Goal: Transaction & Acquisition: Purchase product/service

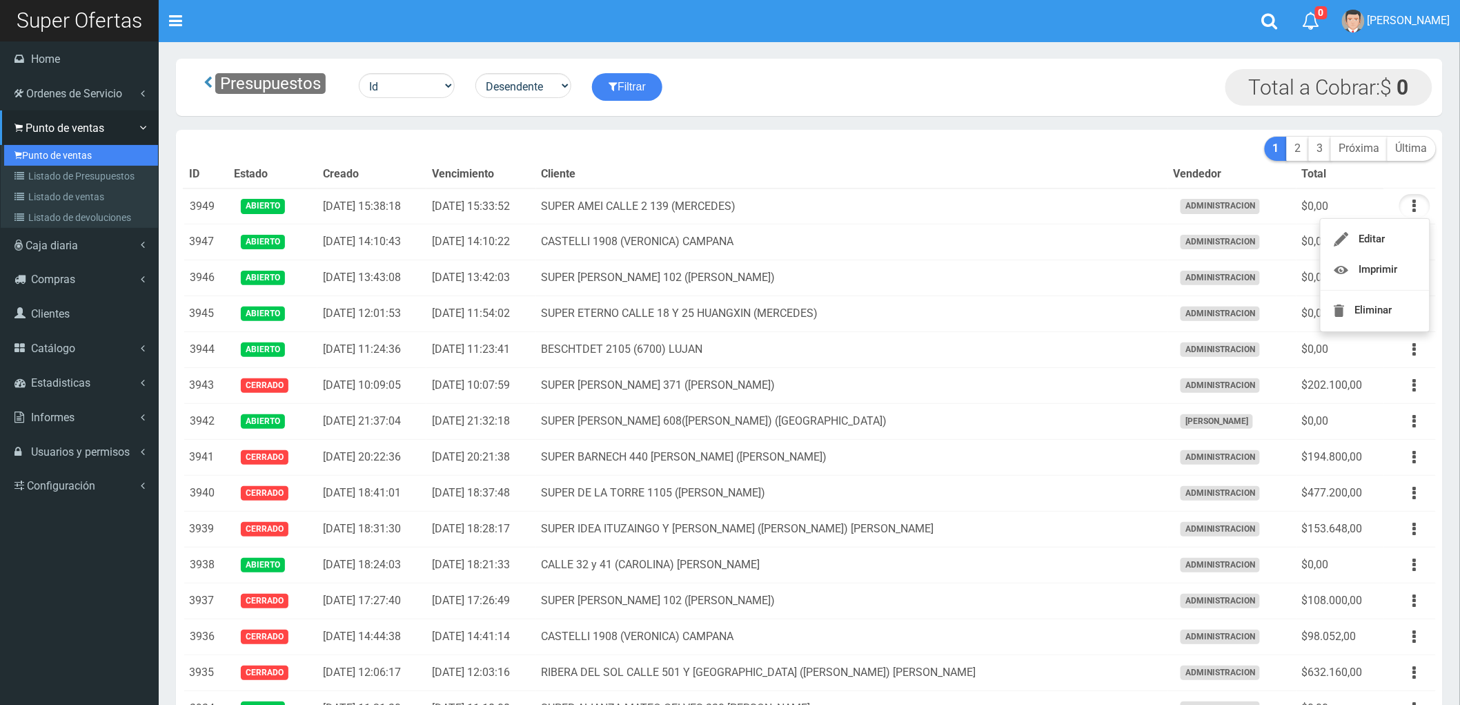
click at [54, 146] on link "Punto de ventas" at bounding box center [81, 155] width 154 height 21
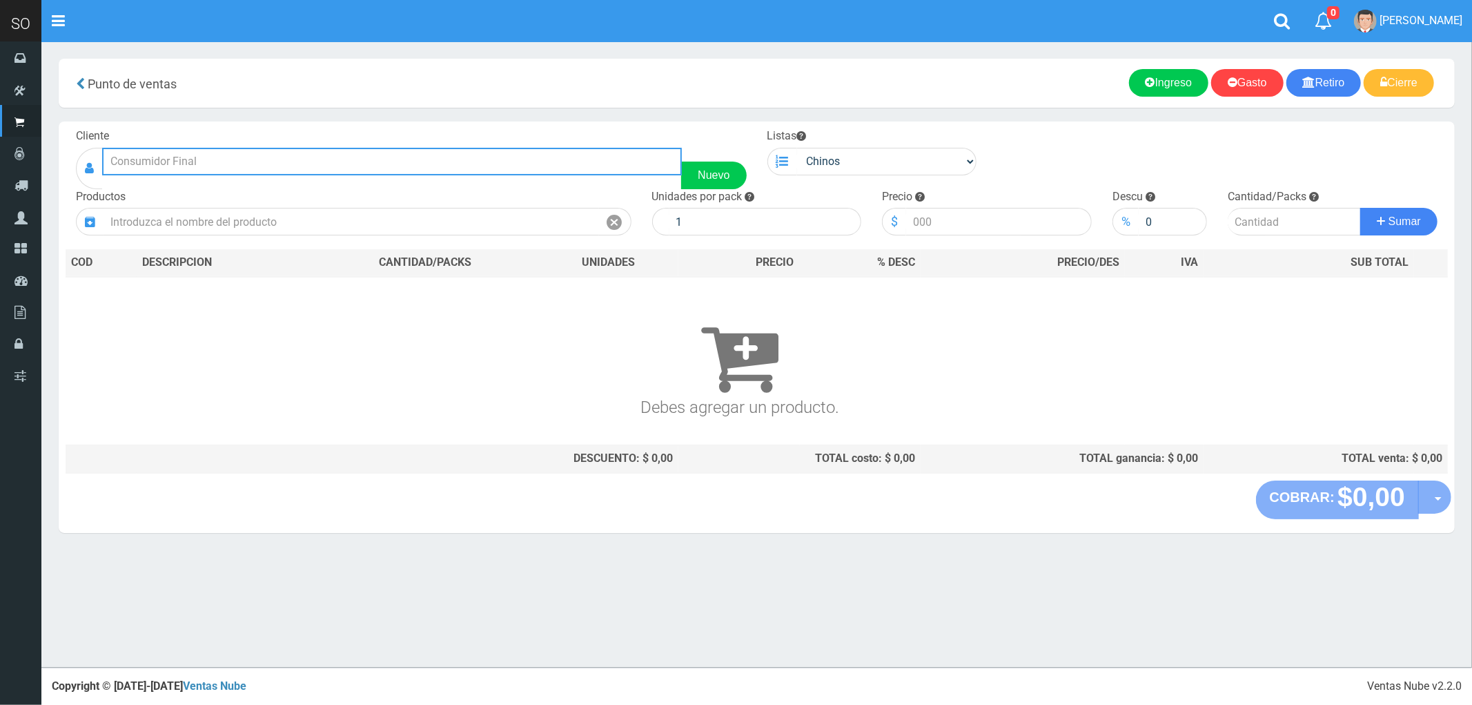
click at [132, 161] on input "text" at bounding box center [392, 162] width 580 height 28
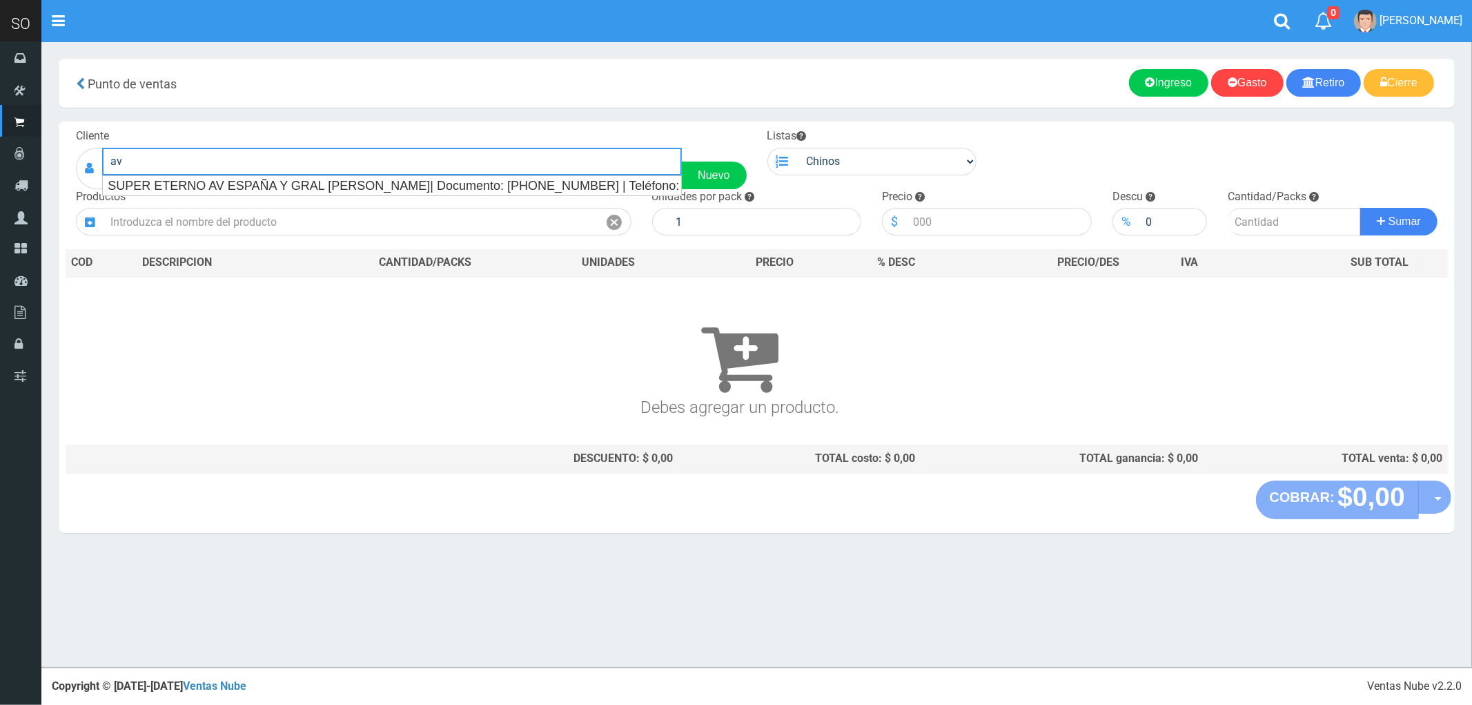
type input "a"
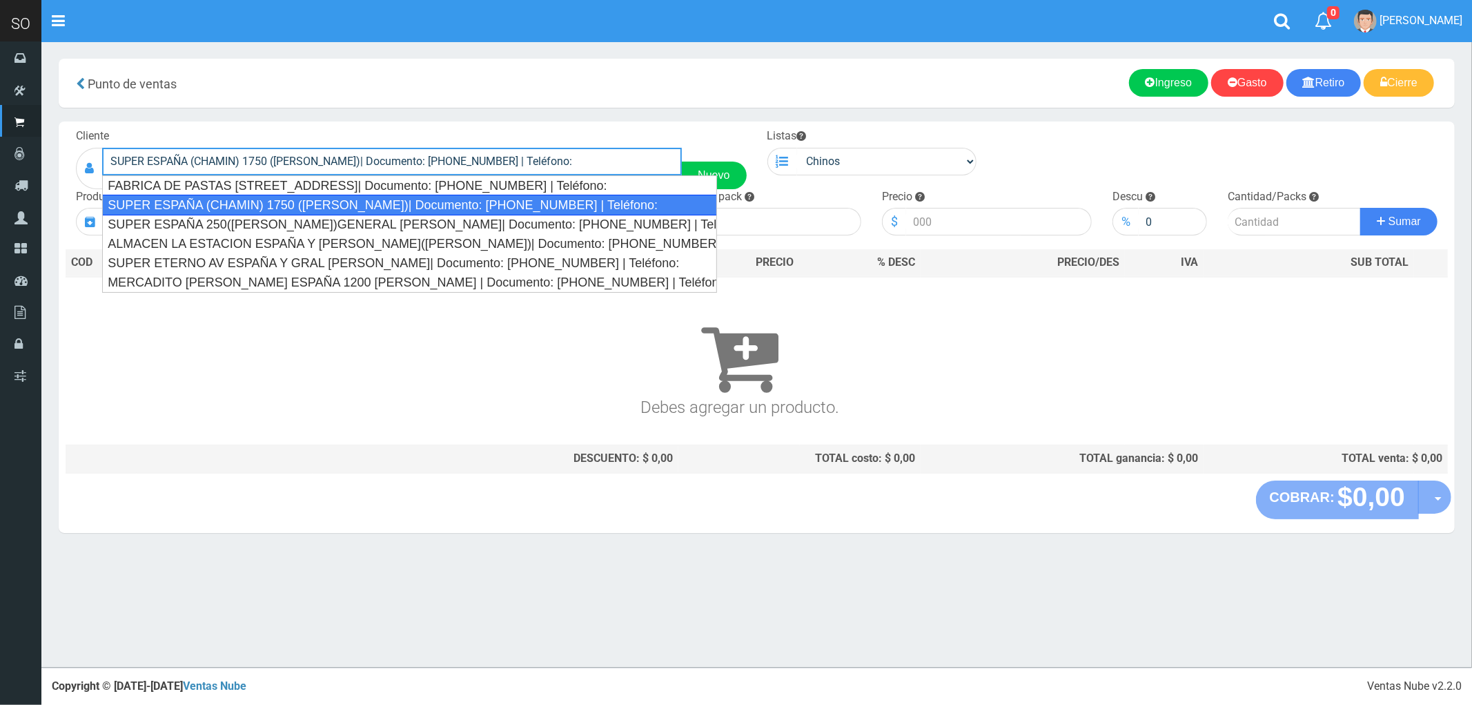
type input "SUPER ESPAÑA (CHAMIN) 1750 (ZARATE)| Documento: 45674866343 | Teléfono:"
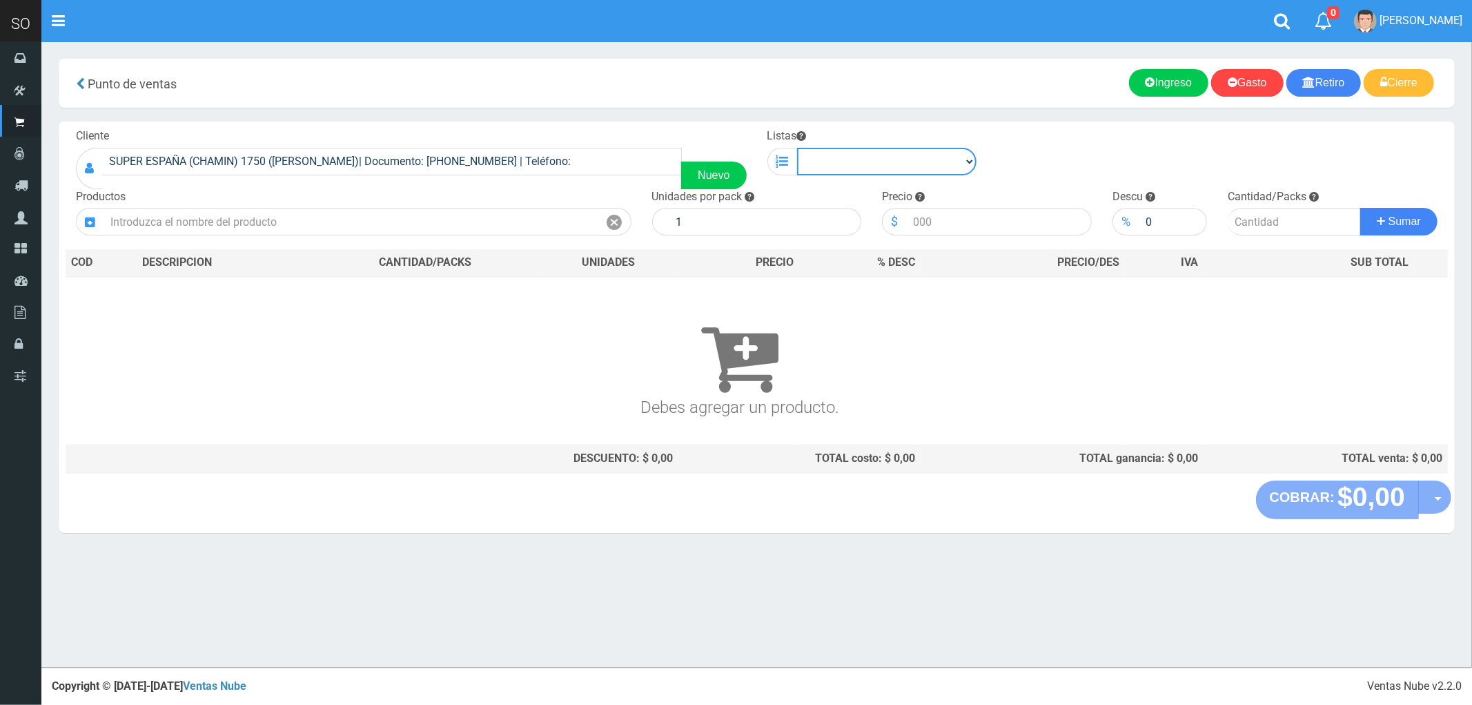
drag, startPoint x: 936, startPoint y: 155, endPoint x: 930, endPoint y: 168, distance: 15.1
click at [936, 155] on select "Chinos . ." at bounding box center [887, 162] width 180 height 28
select select "1"
click at [797, 148] on select "Chinos . ." at bounding box center [887, 162] width 180 height 28
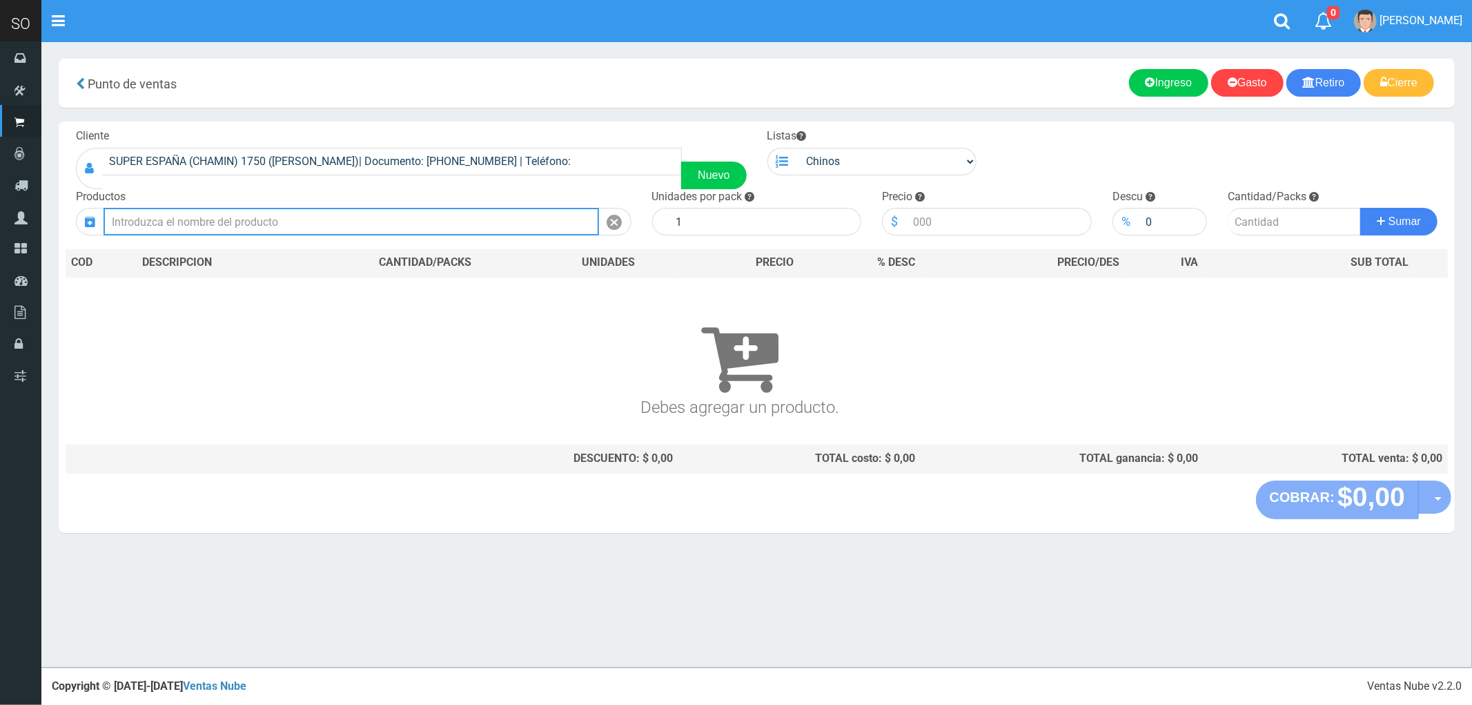
click at [313, 226] on input "text" at bounding box center [351, 222] width 495 height 28
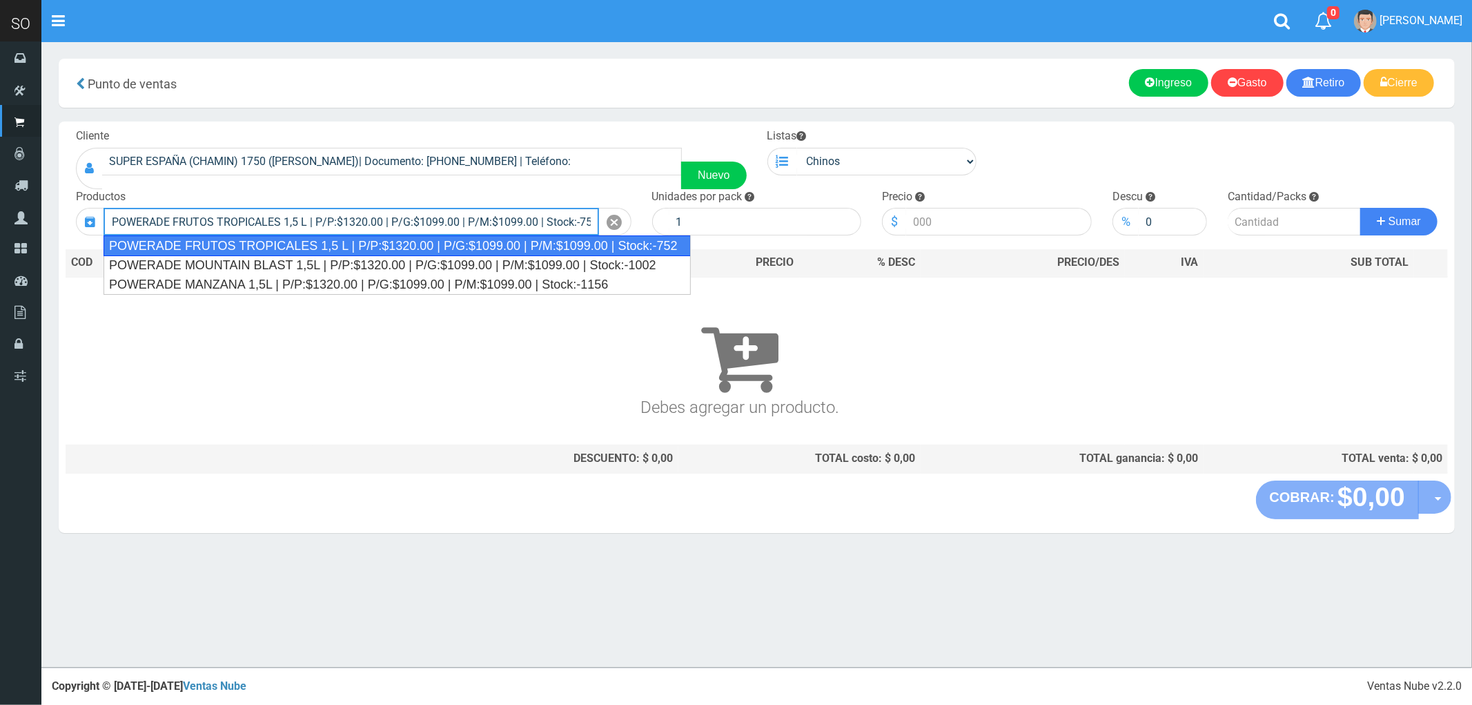
type input "POWERADE FRUTOS TROPICALES 1,5 L | P/P:$1320.00 | P/G:$1099.00 | P/M:$1099.00 |…"
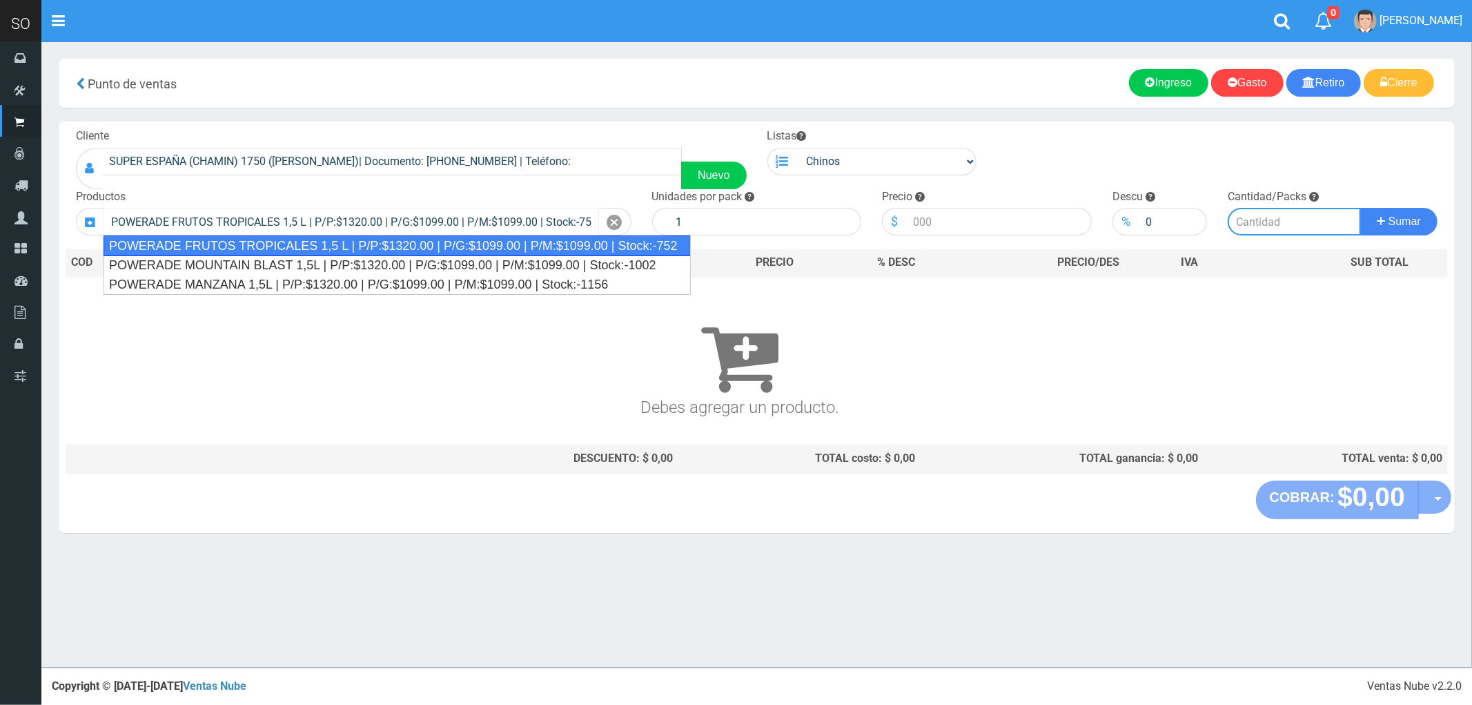
type input "4"
type input "1320.00"
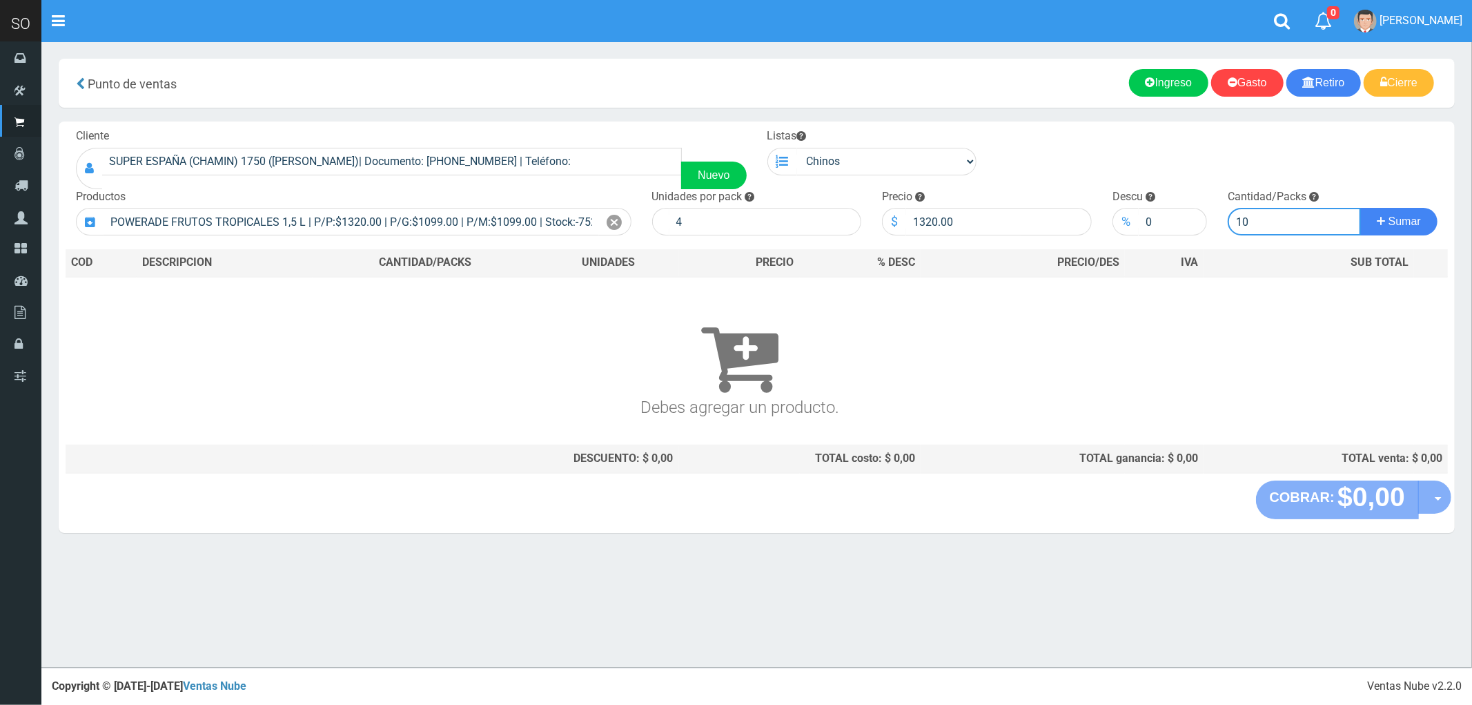
type input "10"
click at [1360, 208] on button "Sumar" at bounding box center [1398, 222] width 77 height 28
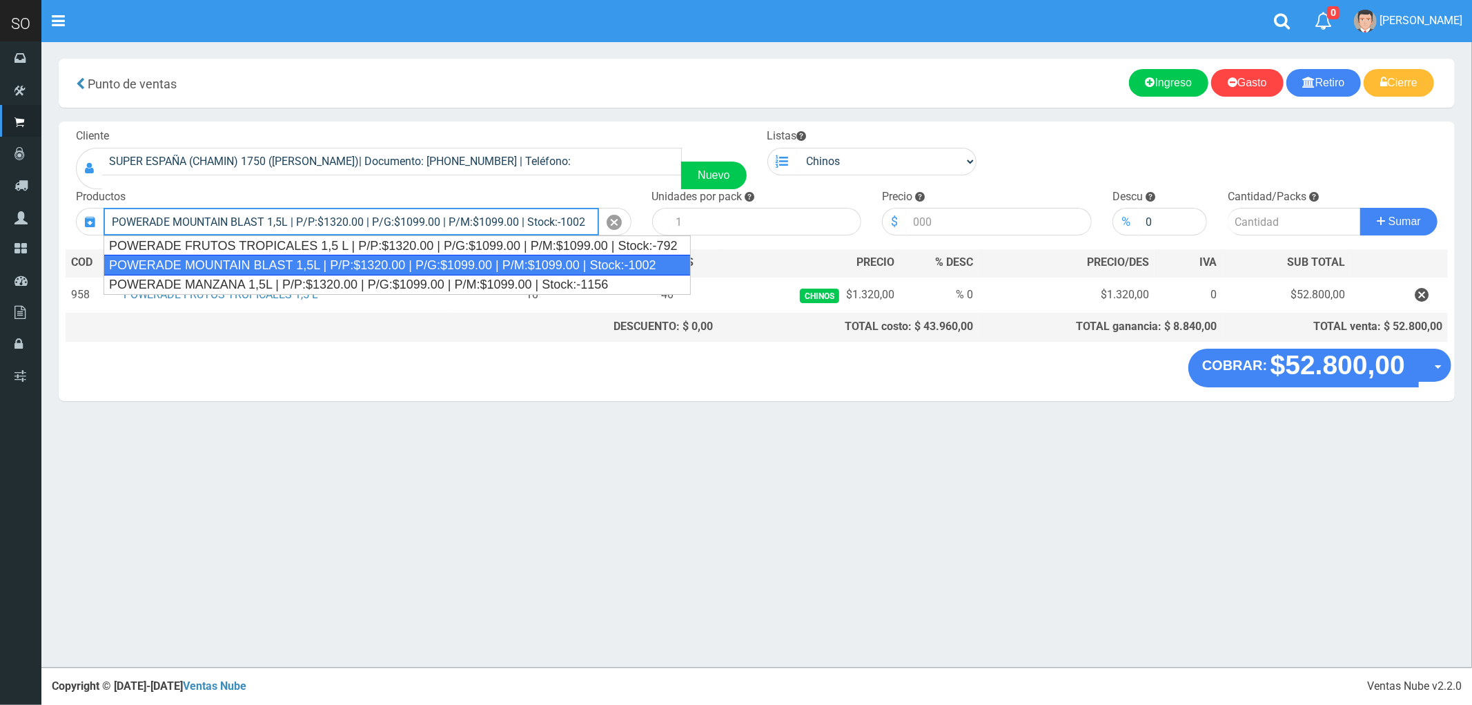
type input "POWERADE MOUNTAIN BLAST 1,5L | P/P:$1320.00 | P/G:$1099.00 | P/M:$1099.00 | Sto…"
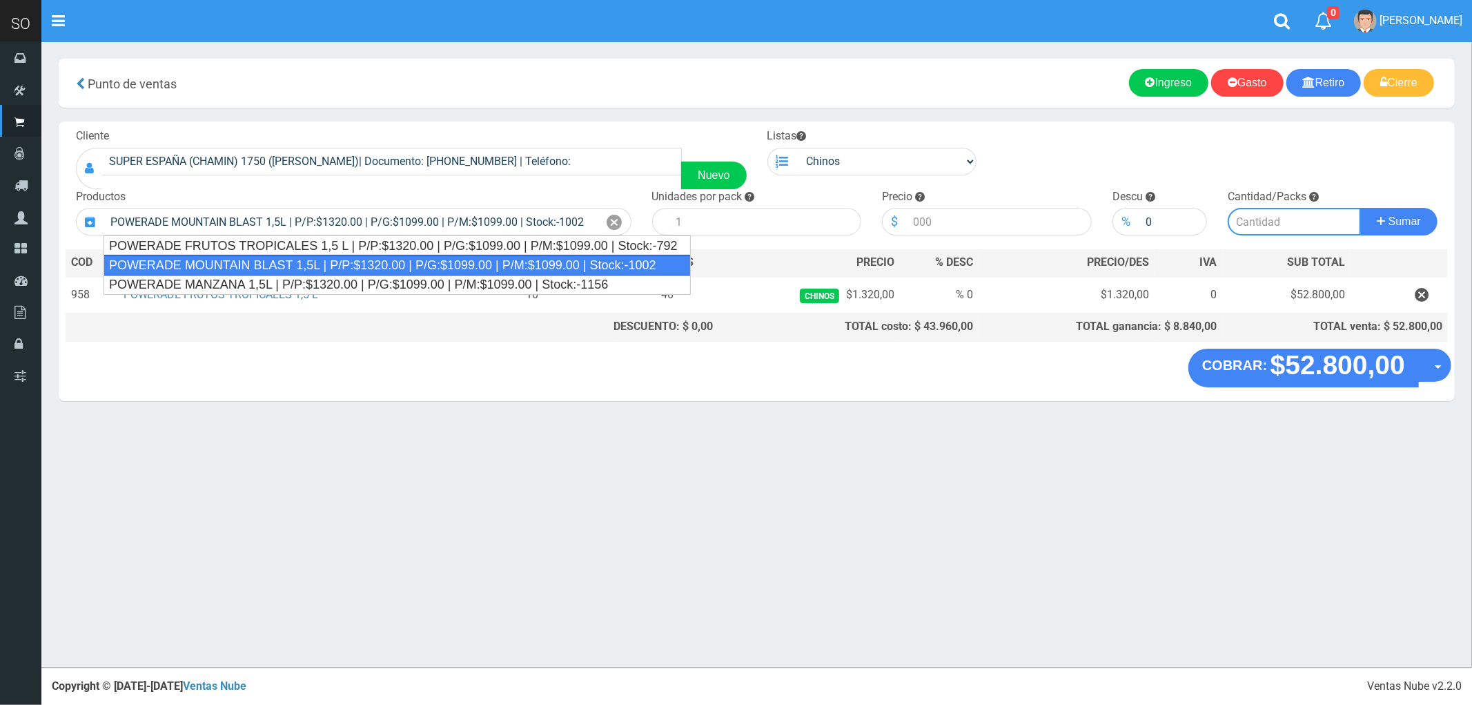
type input "4"
type input "1320.00"
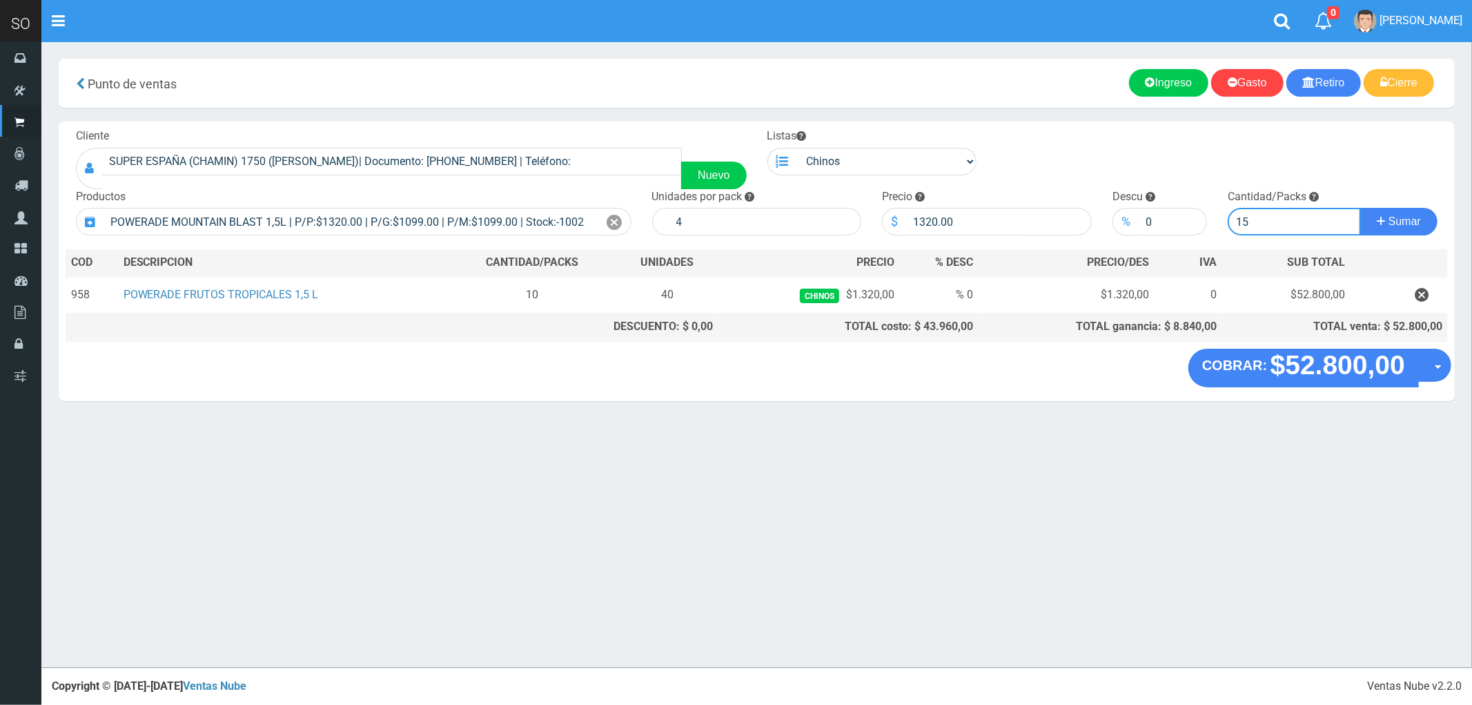
type input "15"
click at [1360, 208] on button "Sumar" at bounding box center [1398, 222] width 77 height 28
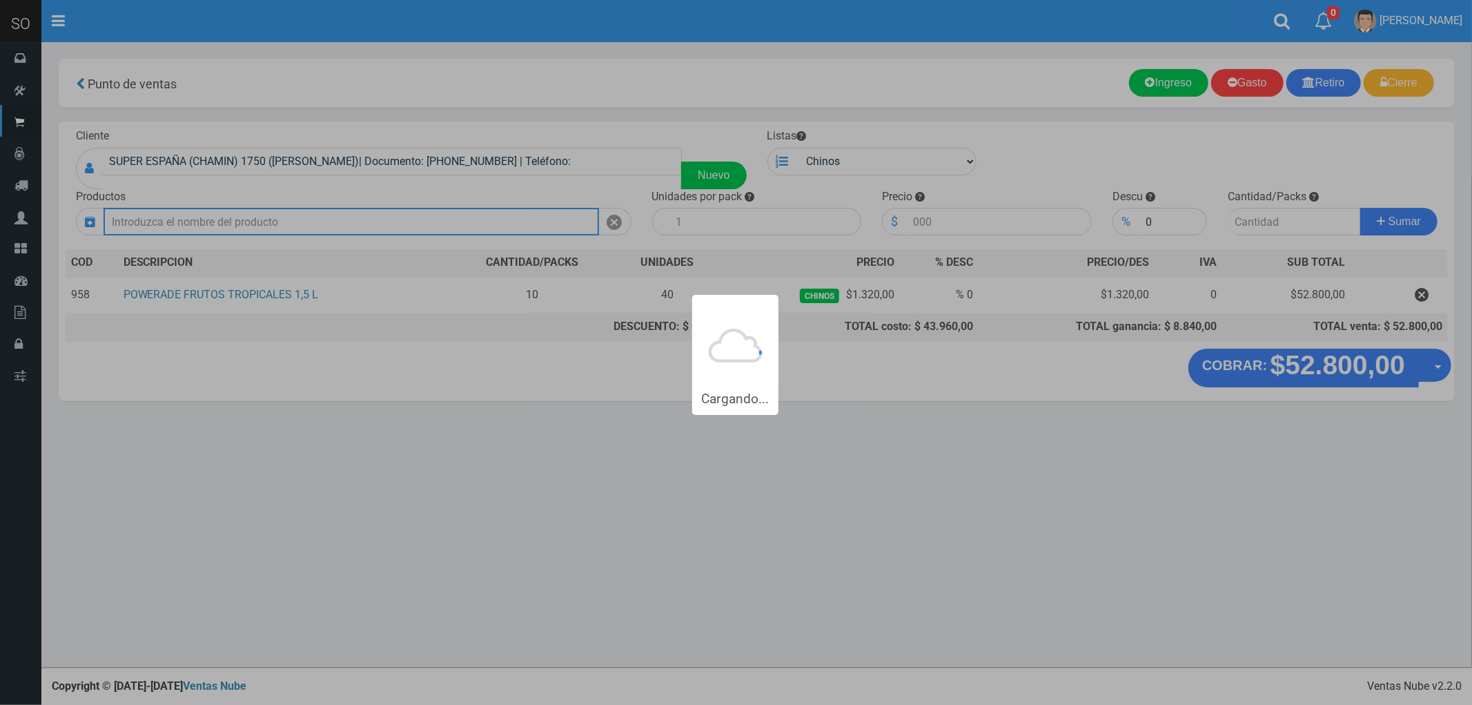
click at [1360, 208] on button "Sumar" at bounding box center [1398, 222] width 77 height 28
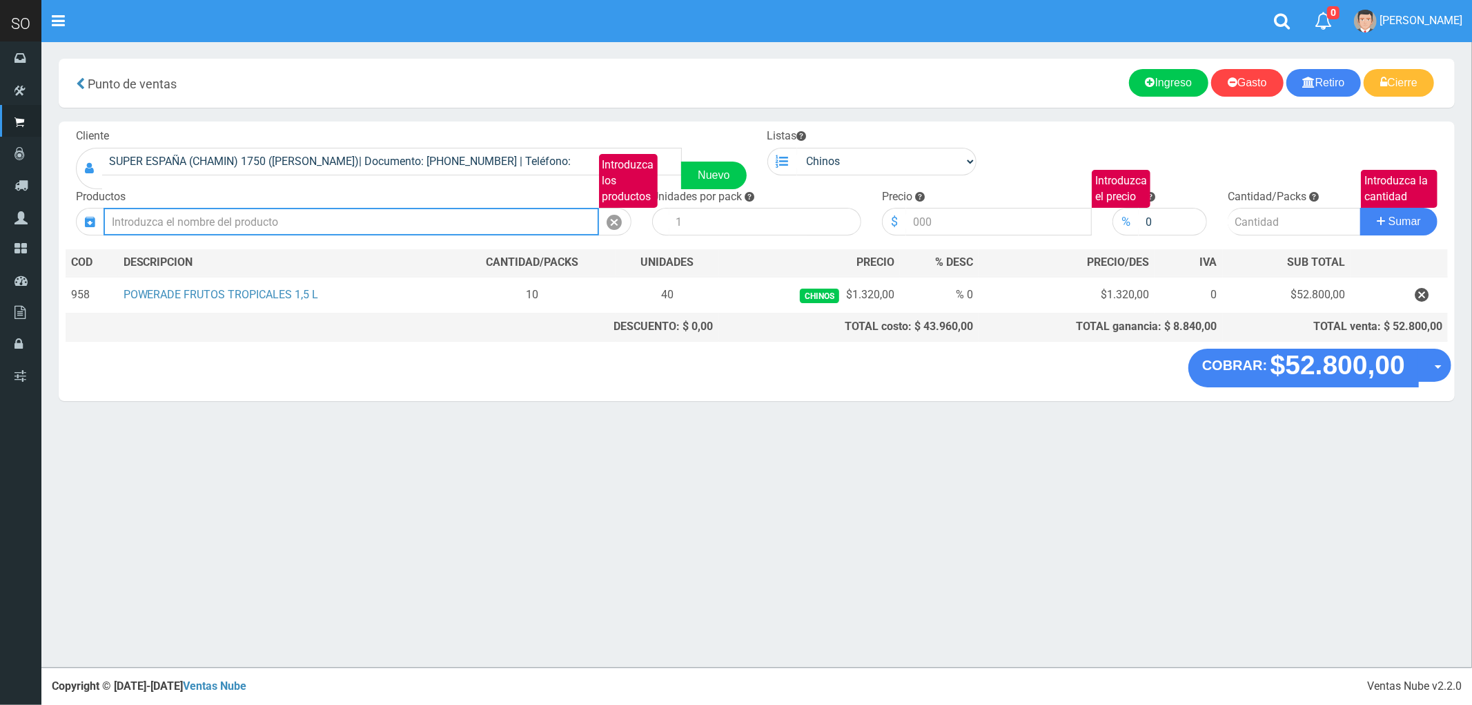
click at [1360, 208] on button "Sumar" at bounding box center [1398, 222] width 77 height 28
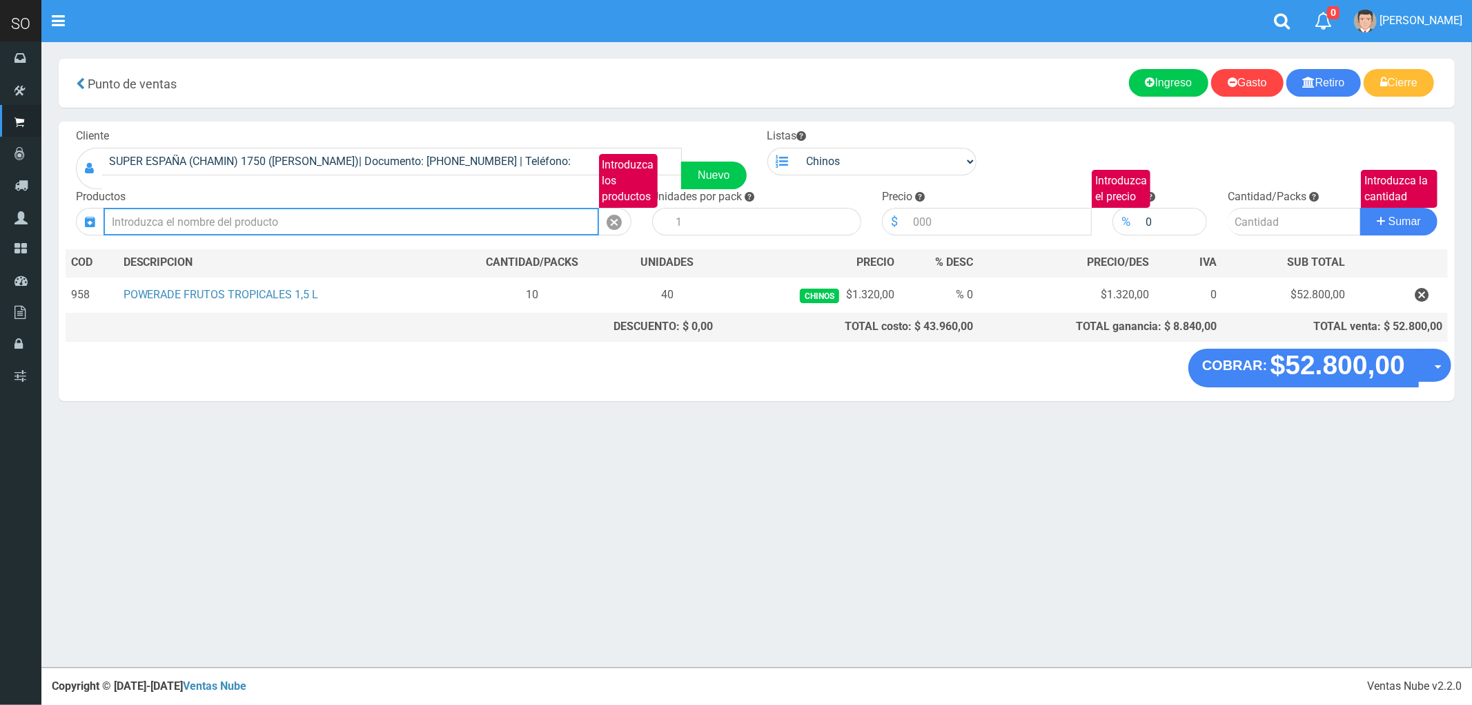
click at [1360, 208] on button "Sumar" at bounding box center [1398, 222] width 77 height 28
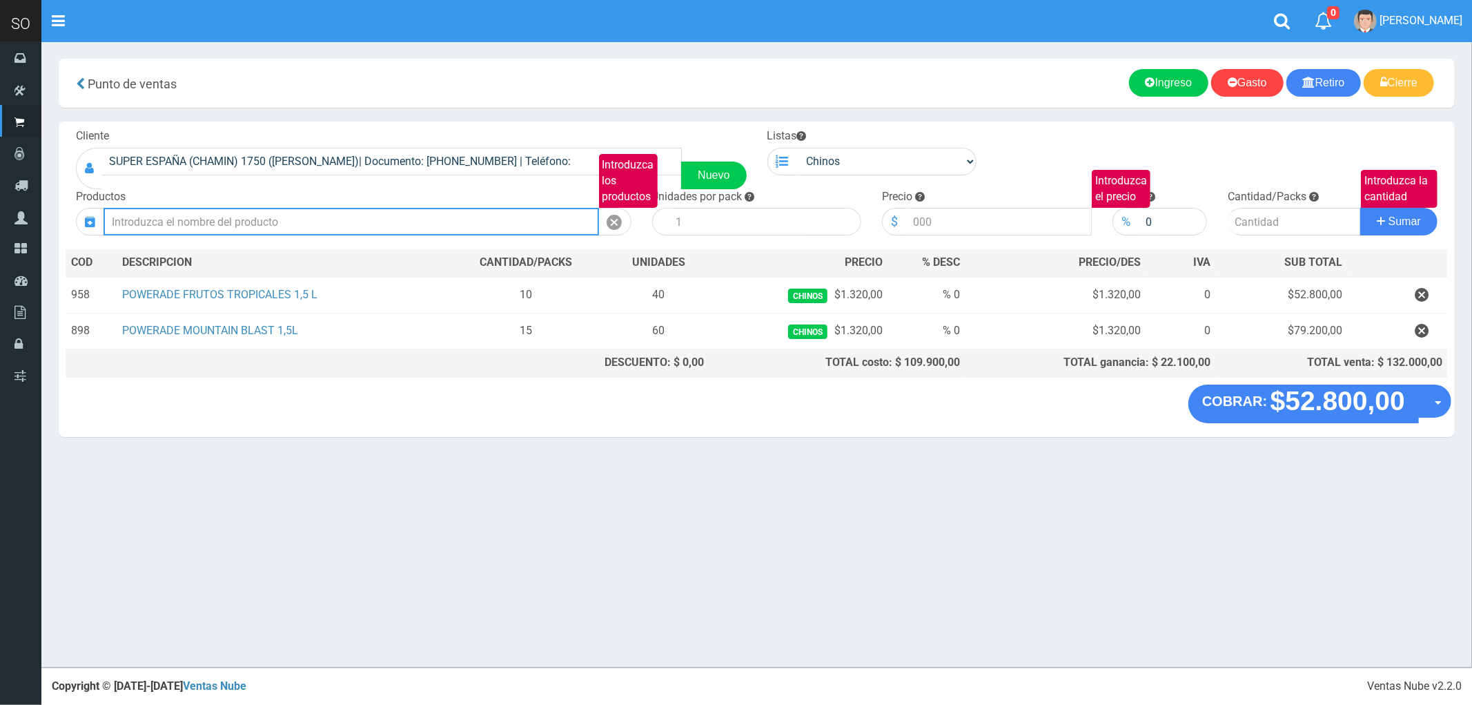
click at [1360, 208] on button "Sumar" at bounding box center [1398, 222] width 77 height 28
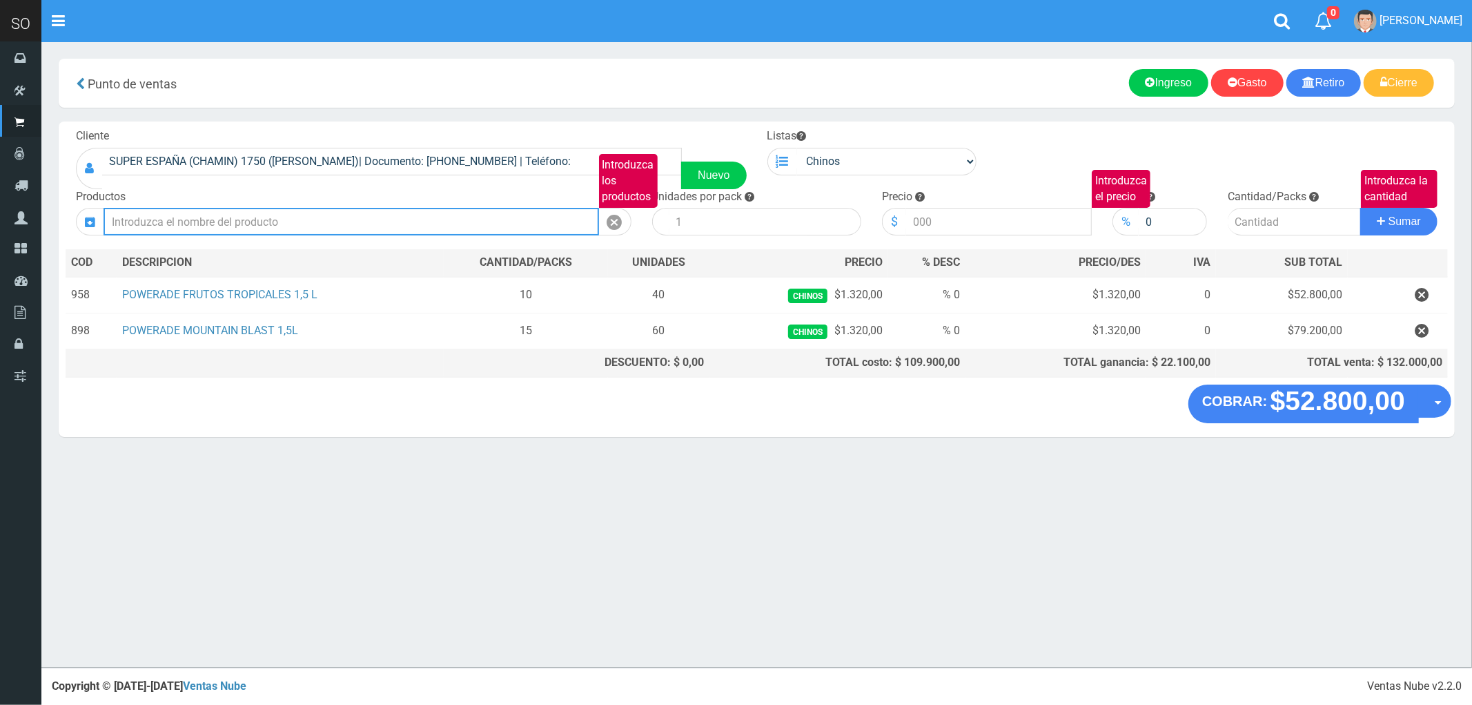
click at [1360, 208] on button "Sumar" at bounding box center [1398, 222] width 77 height 28
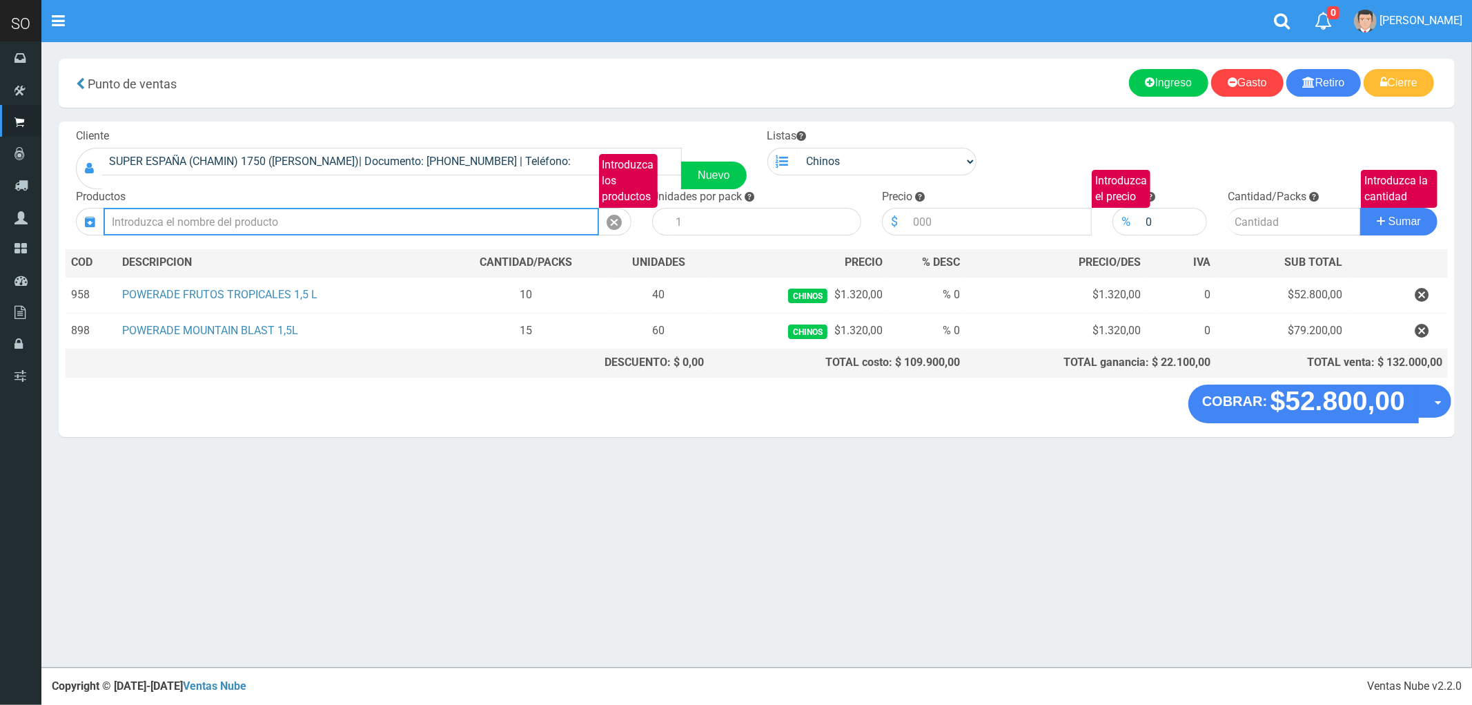
click at [1360, 208] on button "Sumar" at bounding box center [1398, 222] width 77 height 28
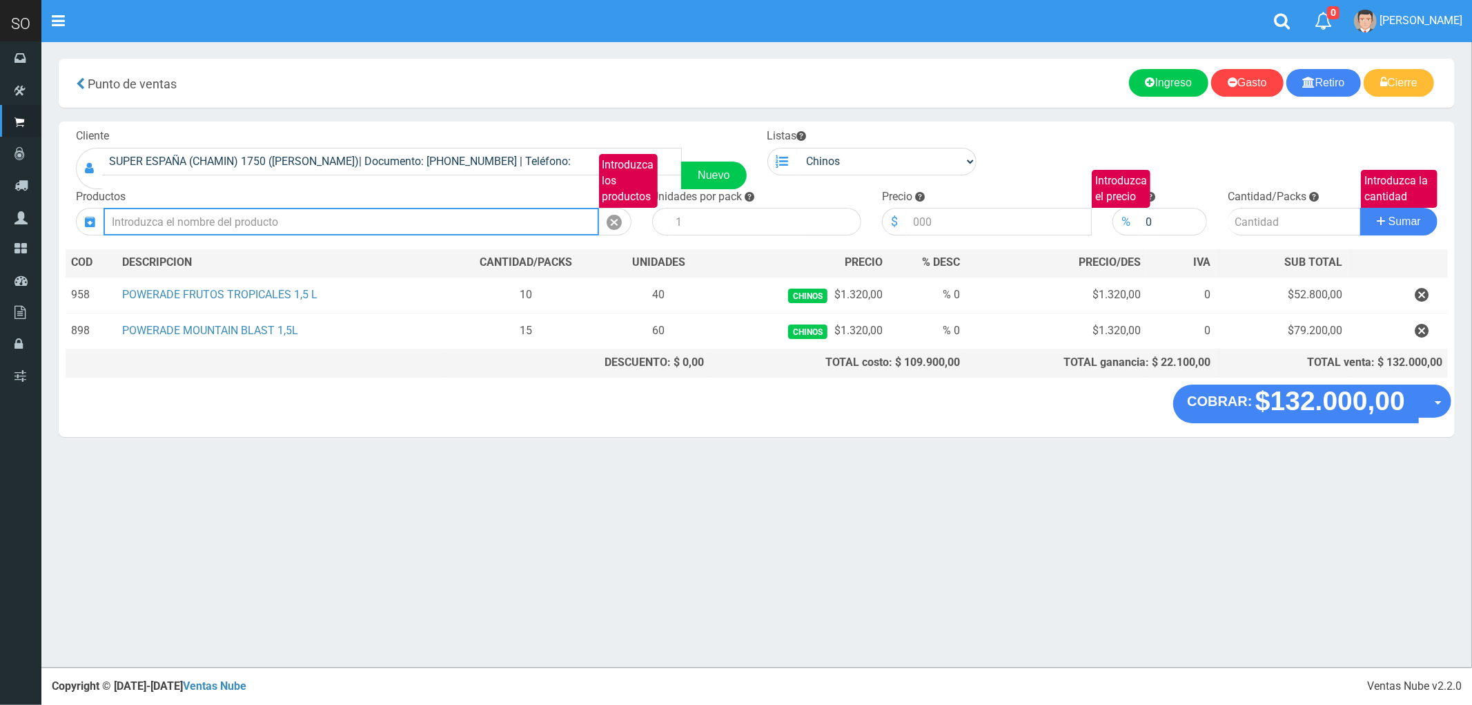
click at [1360, 208] on button "Sumar" at bounding box center [1398, 222] width 77 height 28
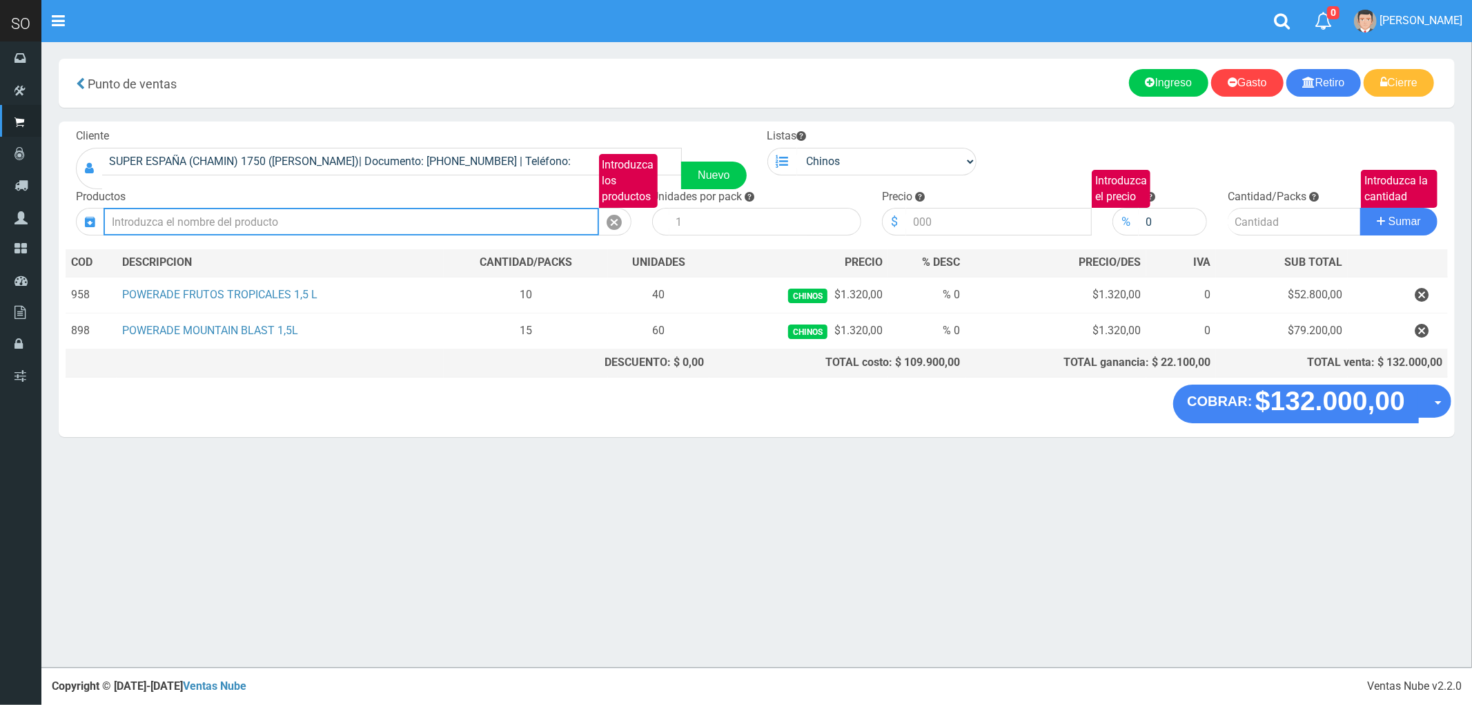
click at [1360, 208] on button "Sumar" at bounding box center [1398, 222] width 77 height 28
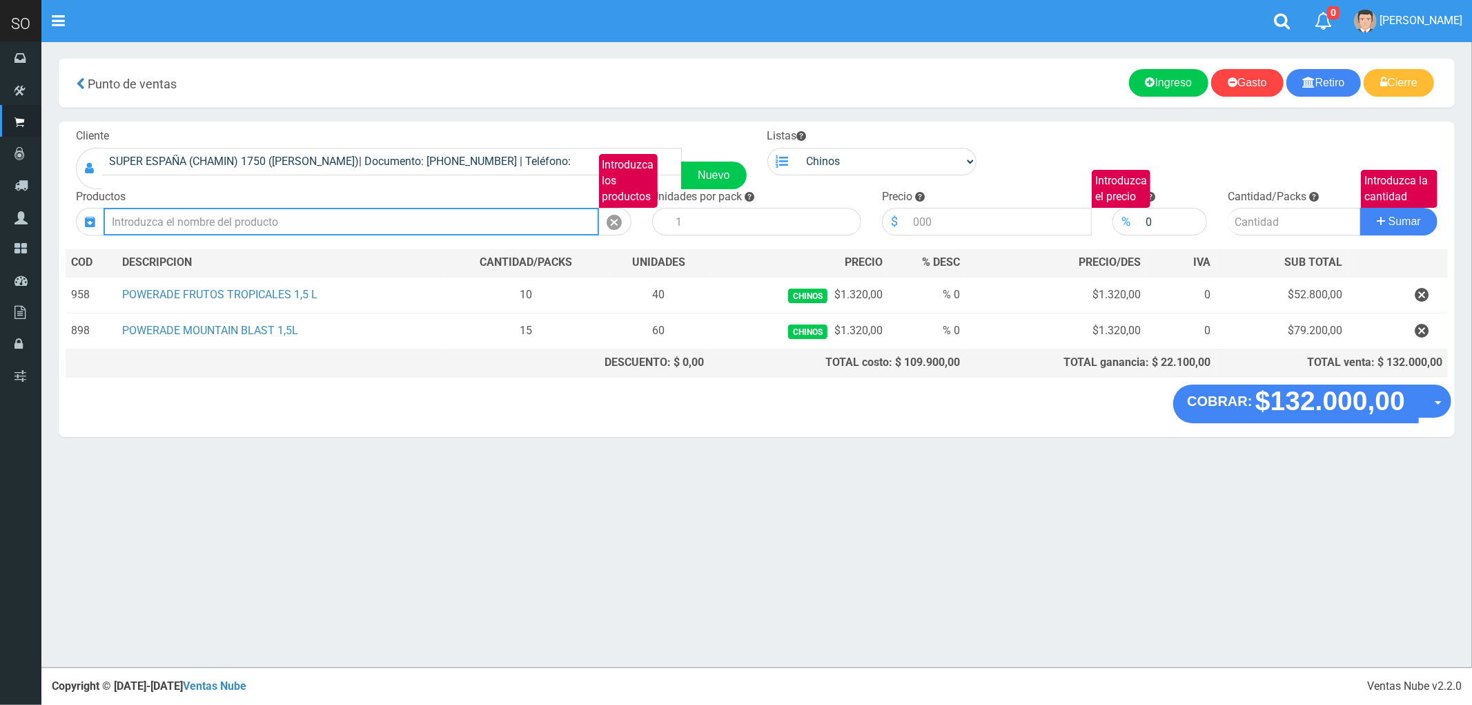
click at [1360, 208] on button "Sumar" at bounding box center [1398, 222] width 77 height 28
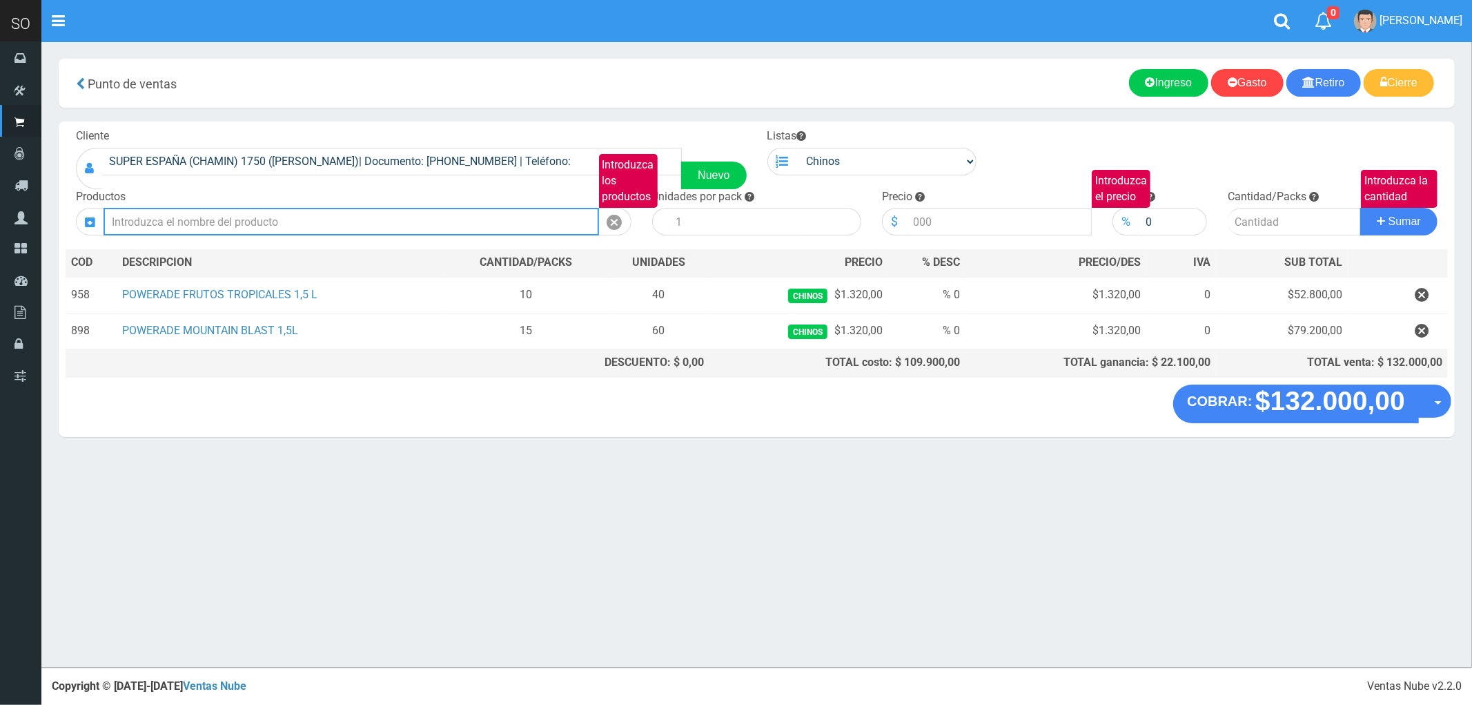
click at [1360, 208] on button "Sumar" at bounding box center [1398, 222] width 77 height 28
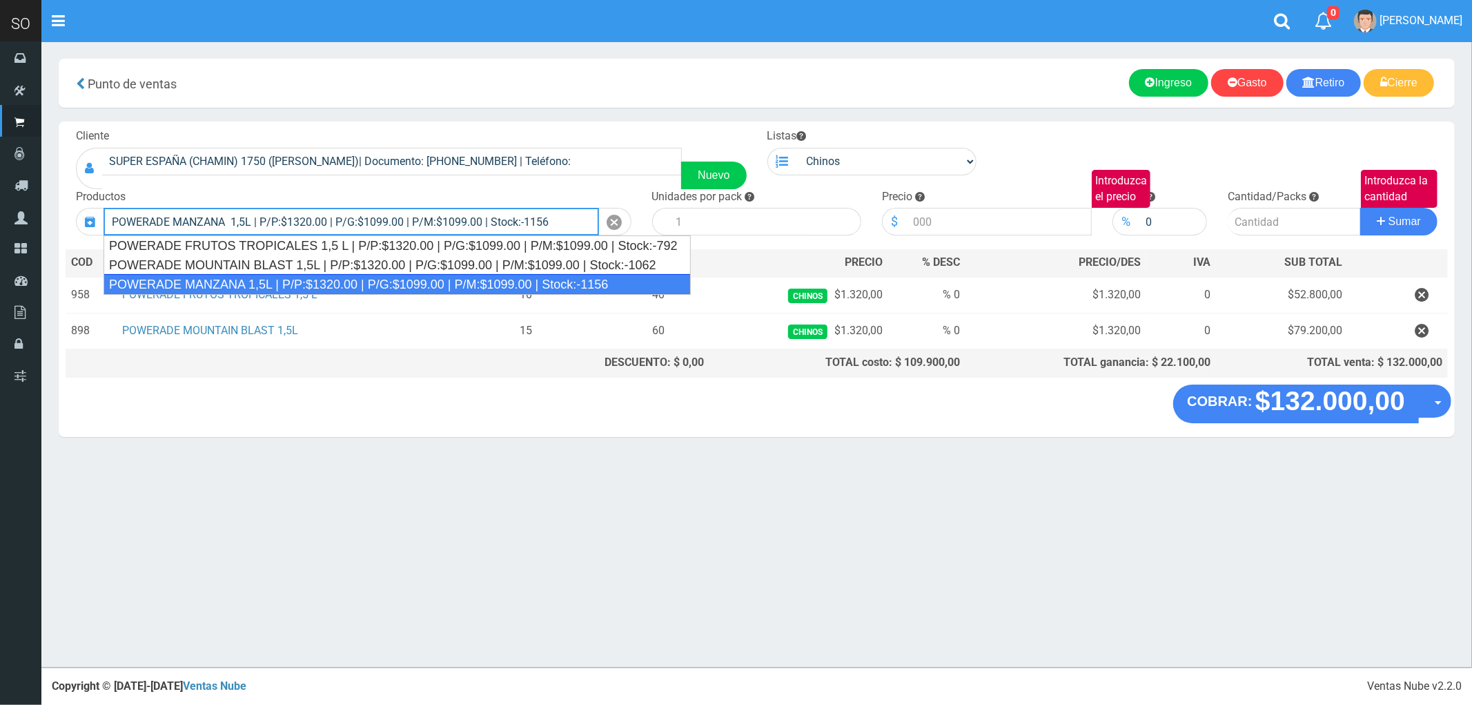
type input "POWERADE MANZANA 1,5L | P/P:$1320.00 | P/G:$1099.00 | P/M:$1099.00 | Stock:-1156"
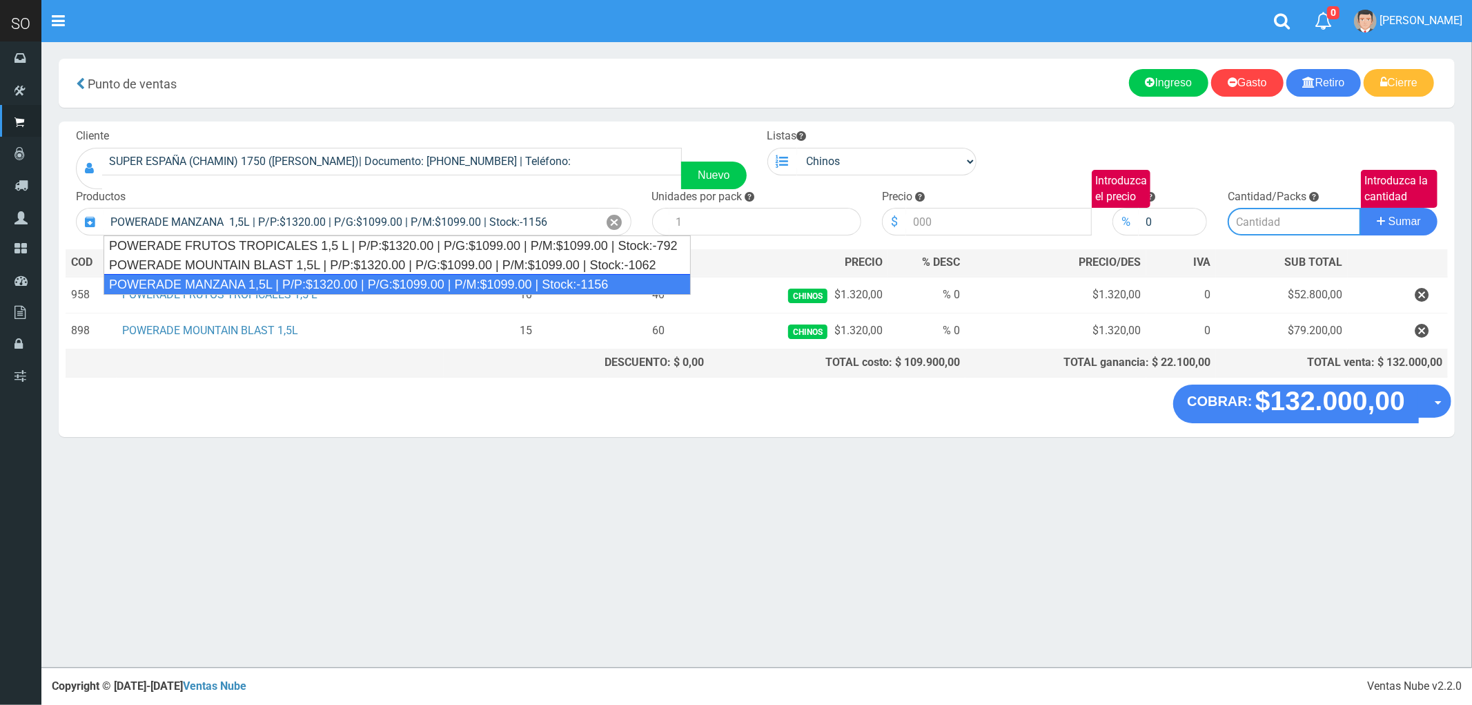
type input "4"
type input "1320.00"
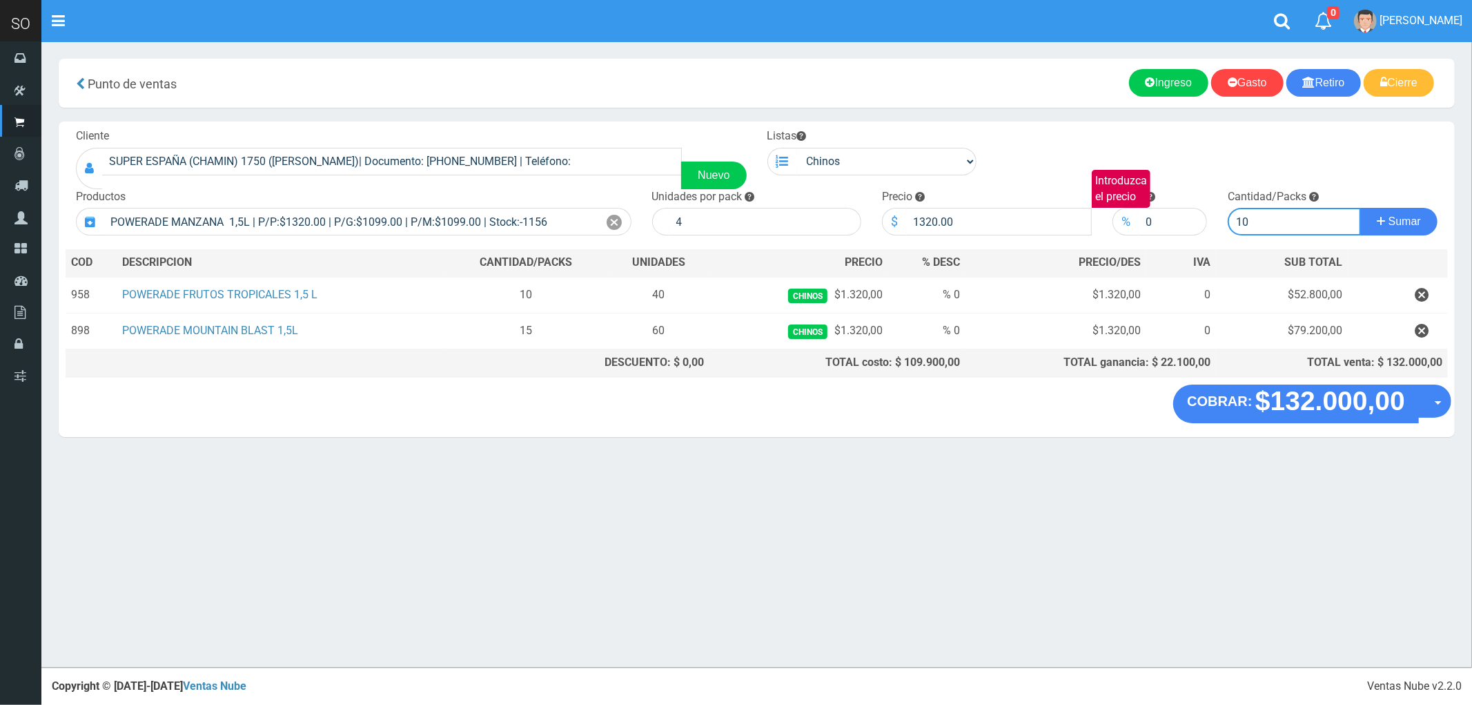
drag, startPoint x: 1260, startPoint y: 228, endPoint x: 1212, endPoint y: 232, distance: 48.5
click at [1212, 128] on form "Cliente SUPER ESPAÑA (CHAMIN) 1750 (ZARATE)| Documento: 45674866343 | Teléfono:…" at bounding box center [757, 128] width 1382 height 0
type input "15"
click at [1413, 217] on span "Sumar" at bounding box center [1404, 221] width 32 height 12
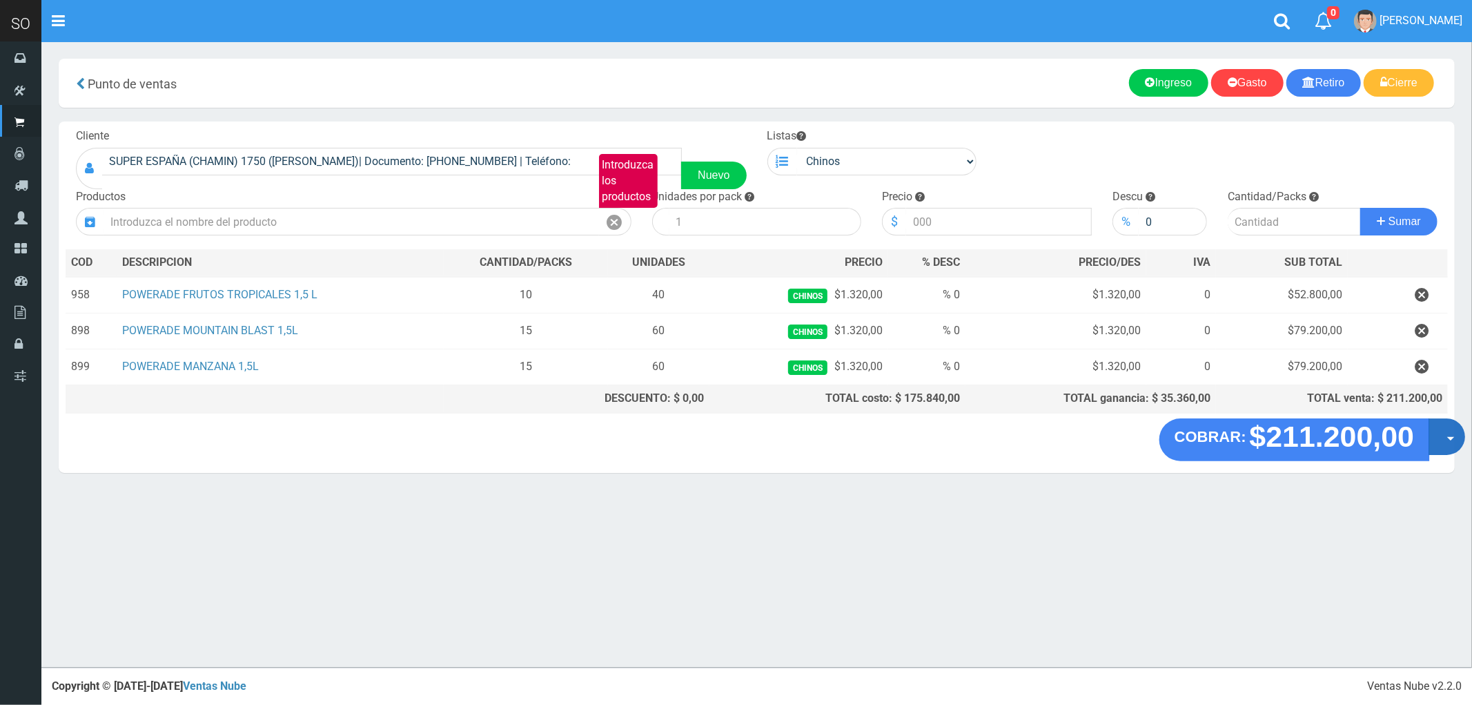
click at [1451, 441] on span "button" at bounding box center [1451, 439] width 8 height 4
click at [1411, 486] on link "Crear presupuesto" at bounding box center [1403, 473] width 124 height 32
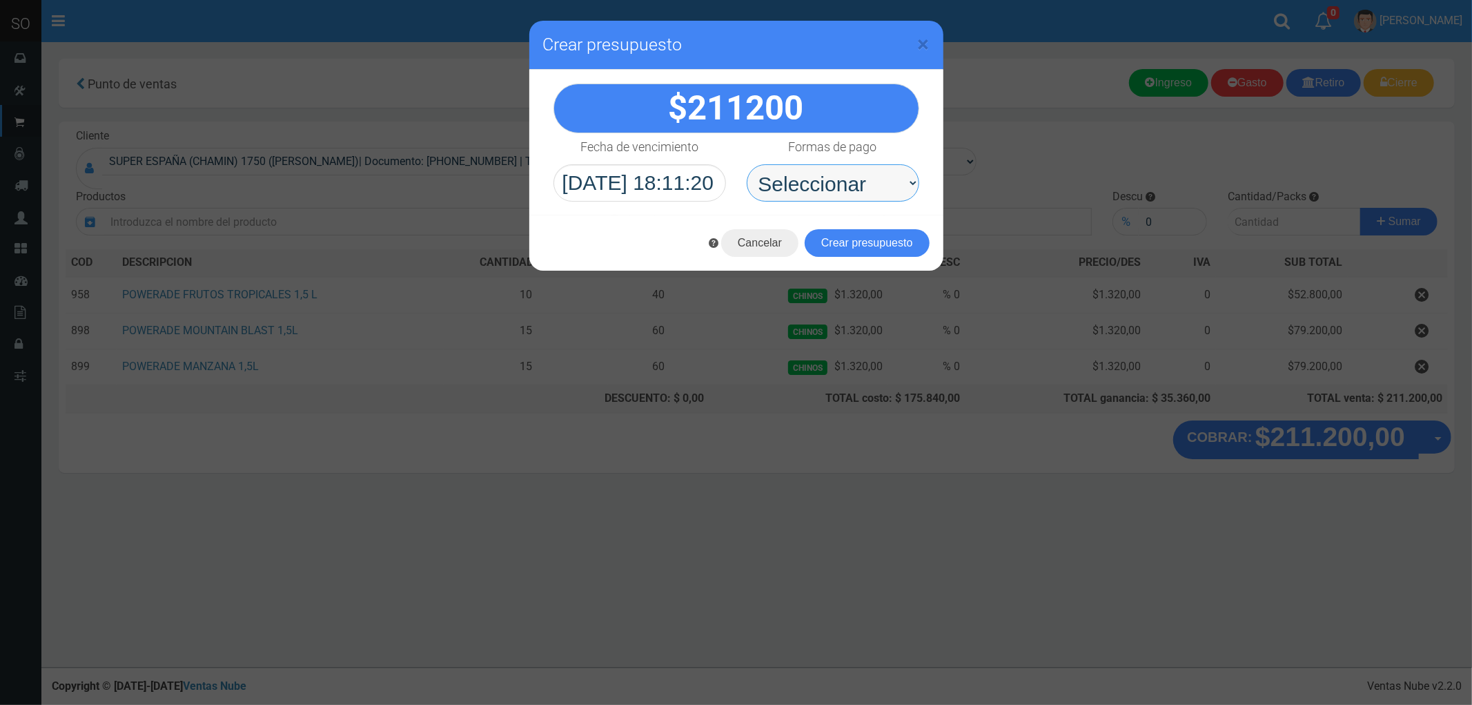
drag, startPoint x: 832, startPoint y: 178, endPoint x: 825, endPoint y: 190, distance: 13.6
click at [832, 178] on select "Seleccionar Efectivo Tarjeta de Crédito Depósito Débito" at bounding box center [833, 182] width 173 height 37
select select "Efectivo"
click at [747, 164] on select "Seleccionar Efectivo Tarjeta de Crédito Depósito Débito" at bounding box center [833, 182] width 173 height 37
click at [867, 236] on button "Crear presupuesto" at bounding box center [867, 243] width 125 height 28
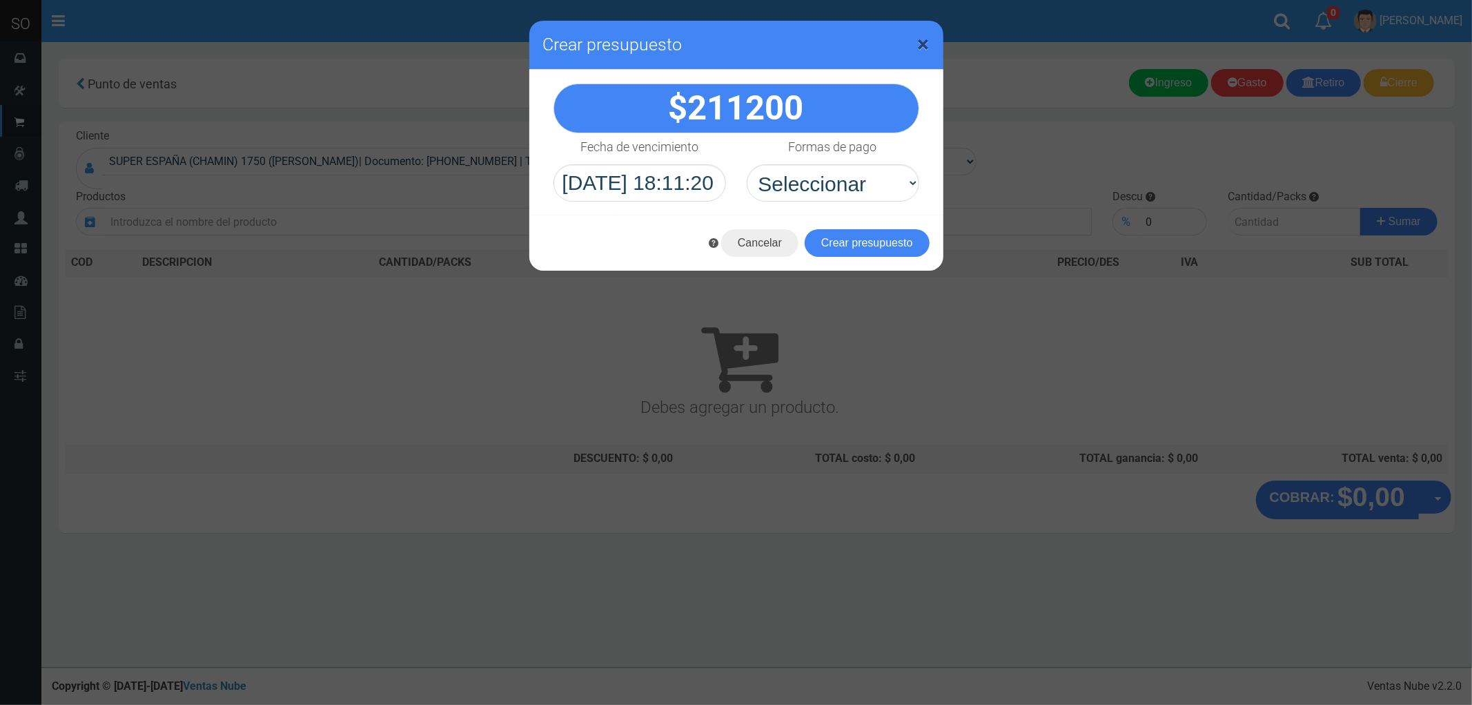
click at [925, 37] on span "×" at bounding box center [924, 44] width 12 height 26
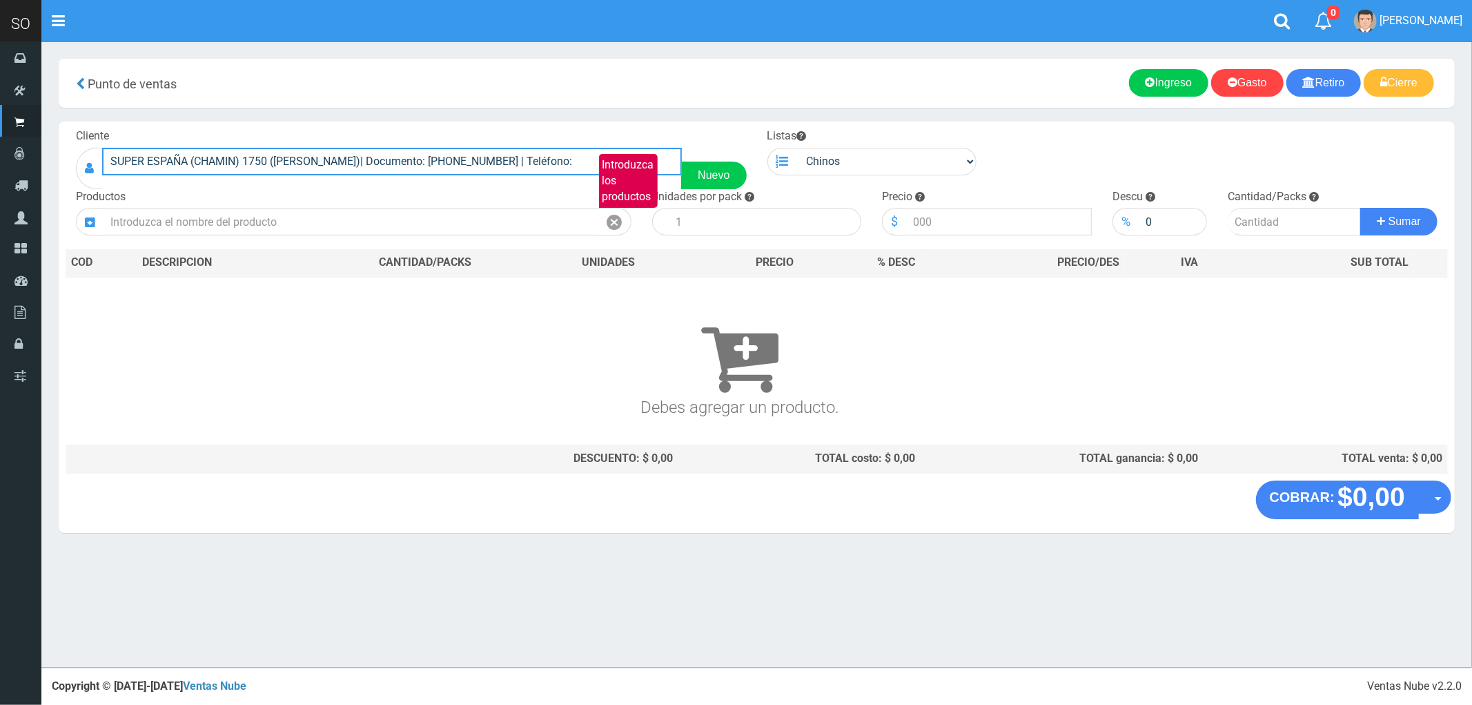
drag, startPoint x: 532, startPoint y: 162, endPoint x: 90, endPoint y: 169, distance: 442.4
click at [90, 169] on div "SUPER ESPAÑA (CHAMIN) 1750 (ZARATE)| Documento: 45674866343 | Teléfono: Nuevo" at bounding box center [411, 168] width 671 height 41
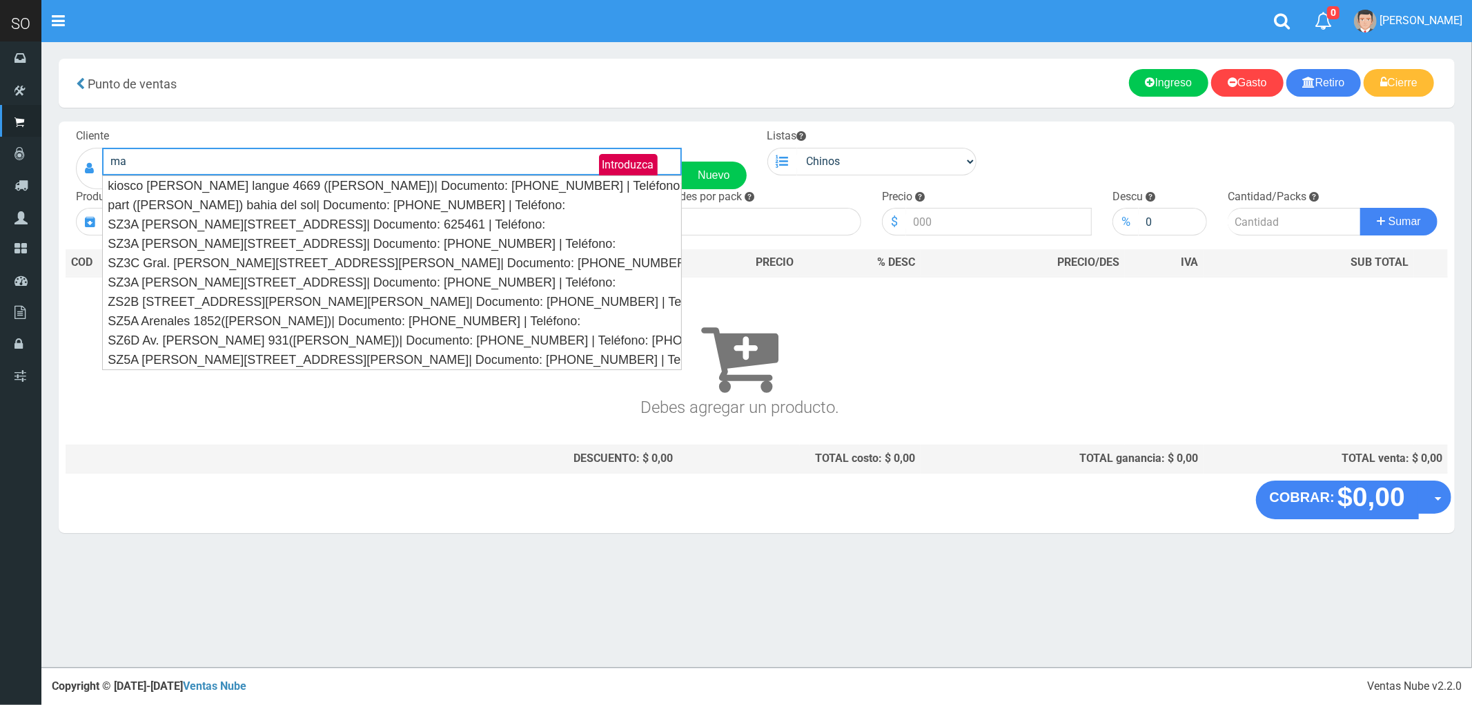
type input "m"
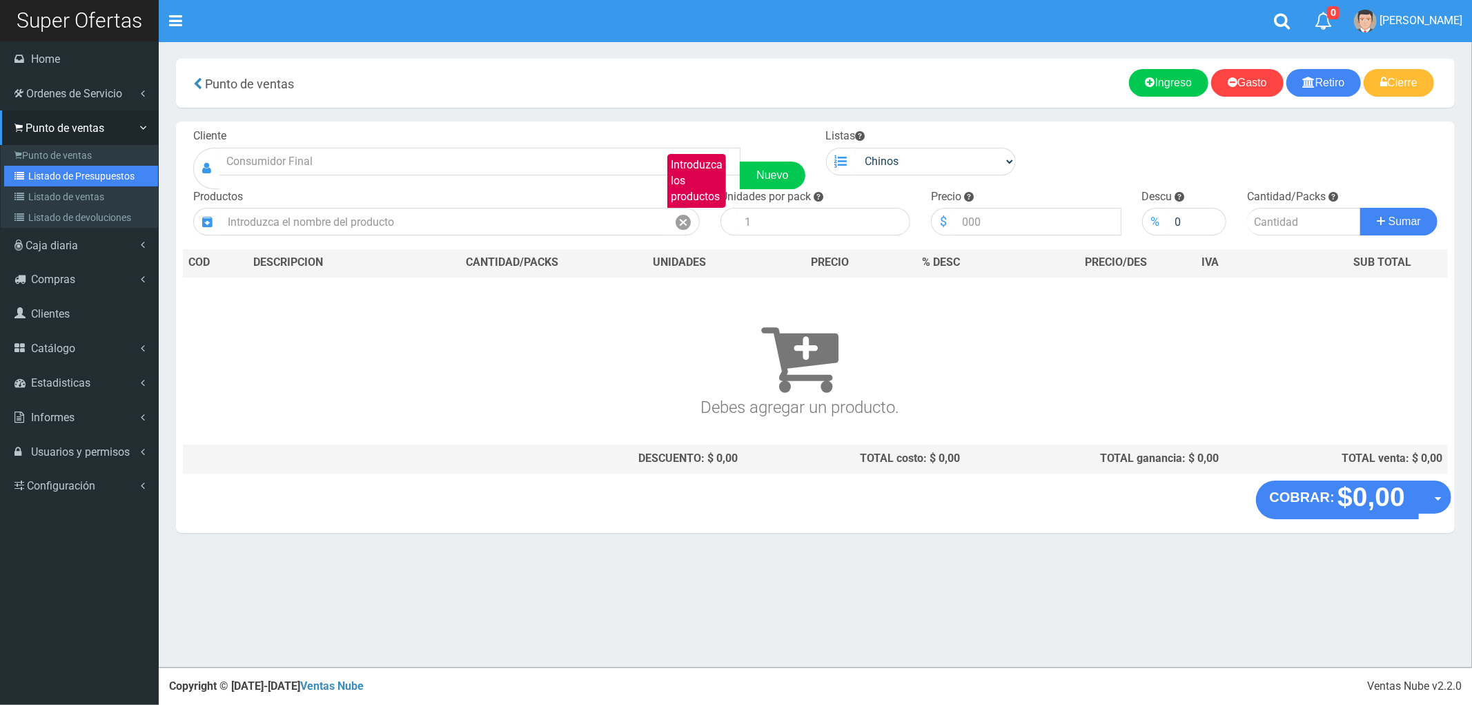
click at [69, 173] on link "Listado de Presupuestos" at bounding box center [81, 176] width 154 height 21
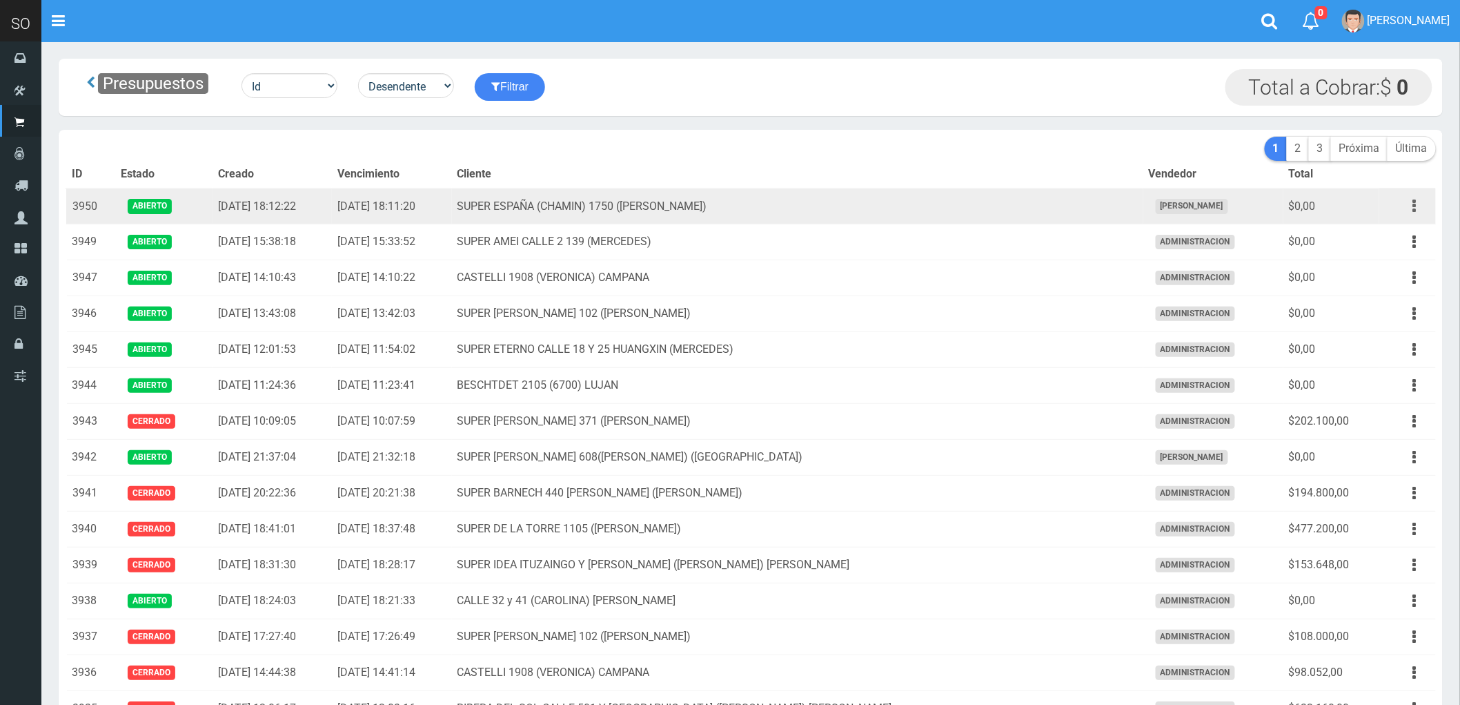
click at [1417, 208] on icon "button" at bounding box center [1414, 206] width 3 height 24
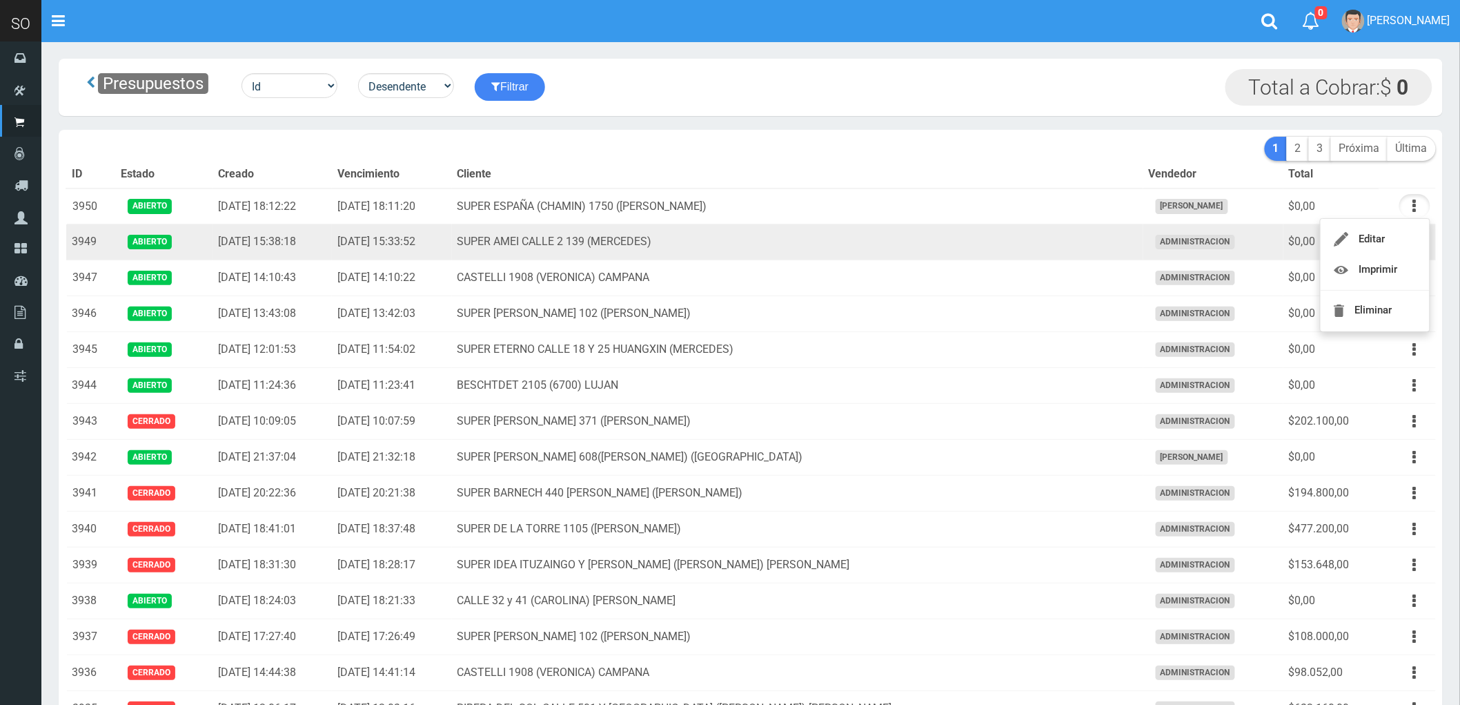
click at [1020, 235] on td "SUPER AMEI CALLE 2 139 (MERCEDES)" at bounding box center [797, 242] width 691 height 36
click at [1413, 244] on icon "button" at bounding box center [1414, 242] width 3 height 24
drag, startPoint x: 1376, startPoint y: 279, endPoint x: 1043, endPoint y: 240, distance: 335.5
click at [1043, 240] on td "SUPER AMEI CALLE 2 139 (MERCEDES)" at bounding box center [797, 242] width 691 height 36
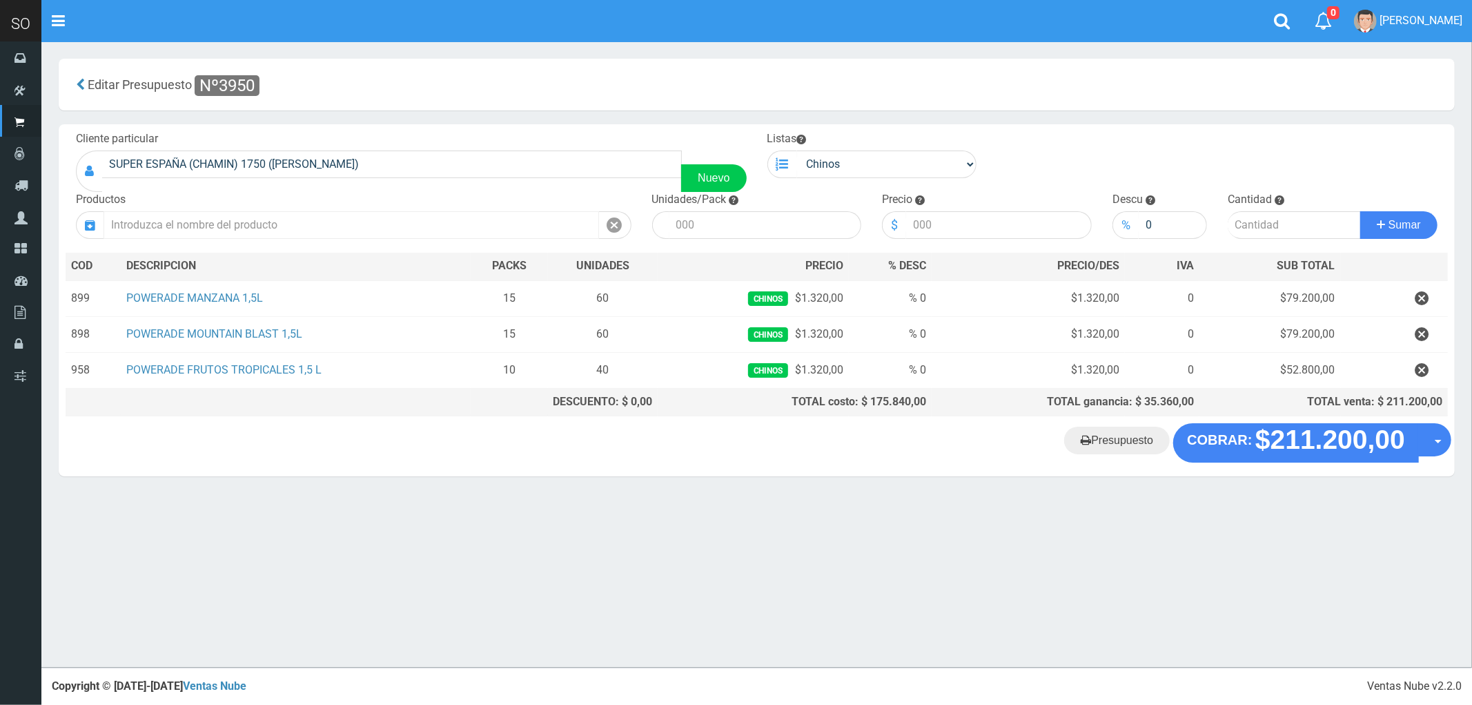
click at [217, 219] on input "text" at bounding box center [351, 225] width 495 height 28
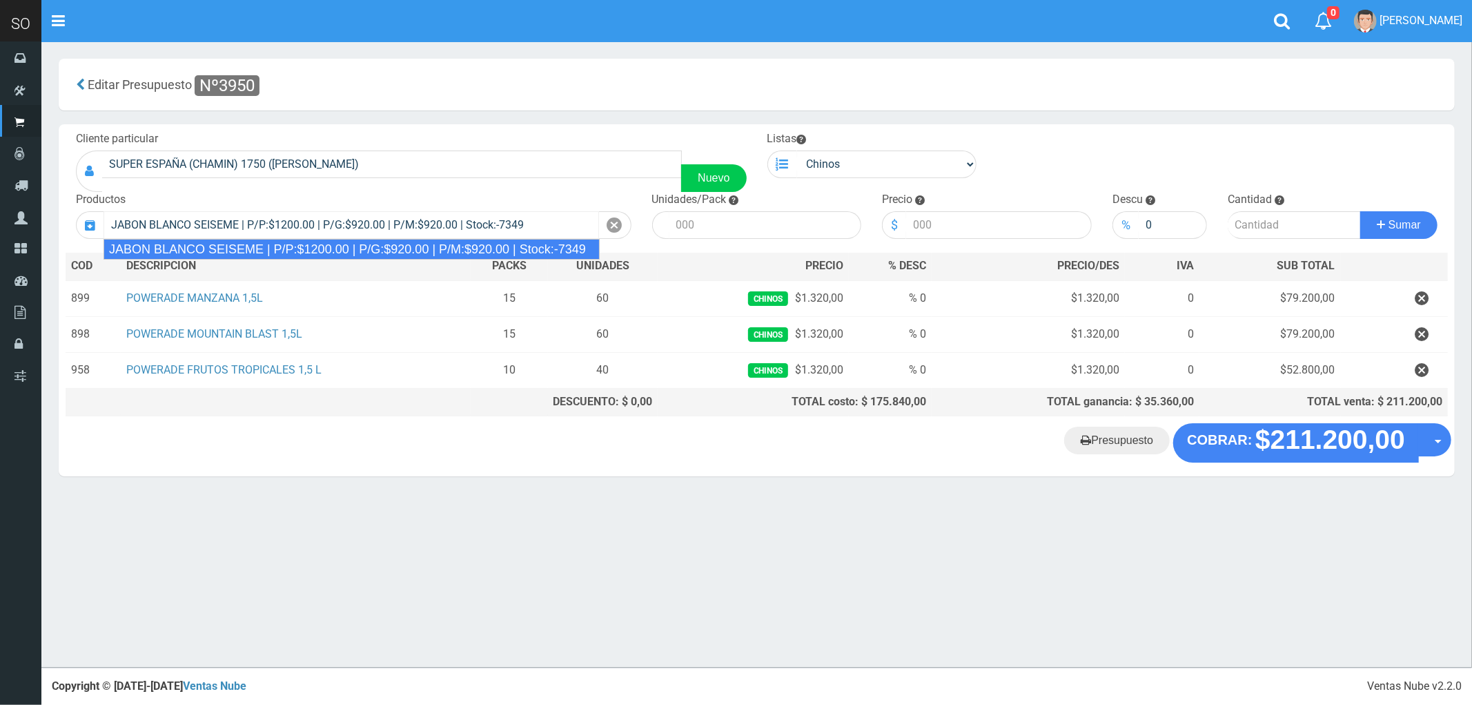
type input "JABON BLANCO SEISEME | P/P:$1200.00 | P/G:$920.00 | P/M:$920.00 | Stock:-7349"
type input "50"
type input "1200.00"
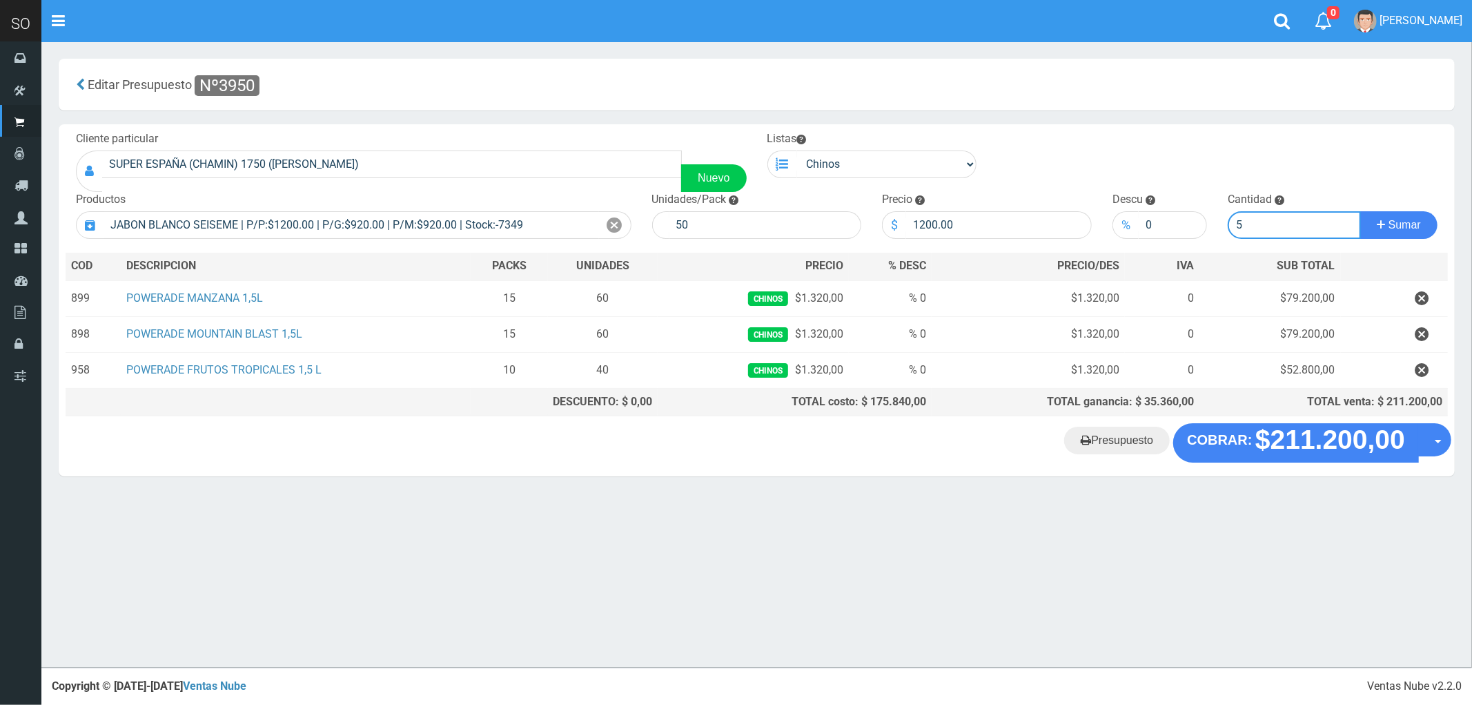
type input "5"
drag, startPoint x: 960, startPoint y: 224, endPoint x: 865, endPoint y: 214, distance: 95.8
click at [865, 131] on form "Cliente particular SUPER ESPAÑA (CHAMIN) 1750 ([PERSON_NAME]) Nuevo Listas [GEO…" at bounding box center [757, 131] width 1382 height 0
type input "1150"
click at [1401, 223] on span "Sumar" at bounding box center [1404, 225] width 32 height 12
